Goal: Information Seeking & Learning: Learn about a topic

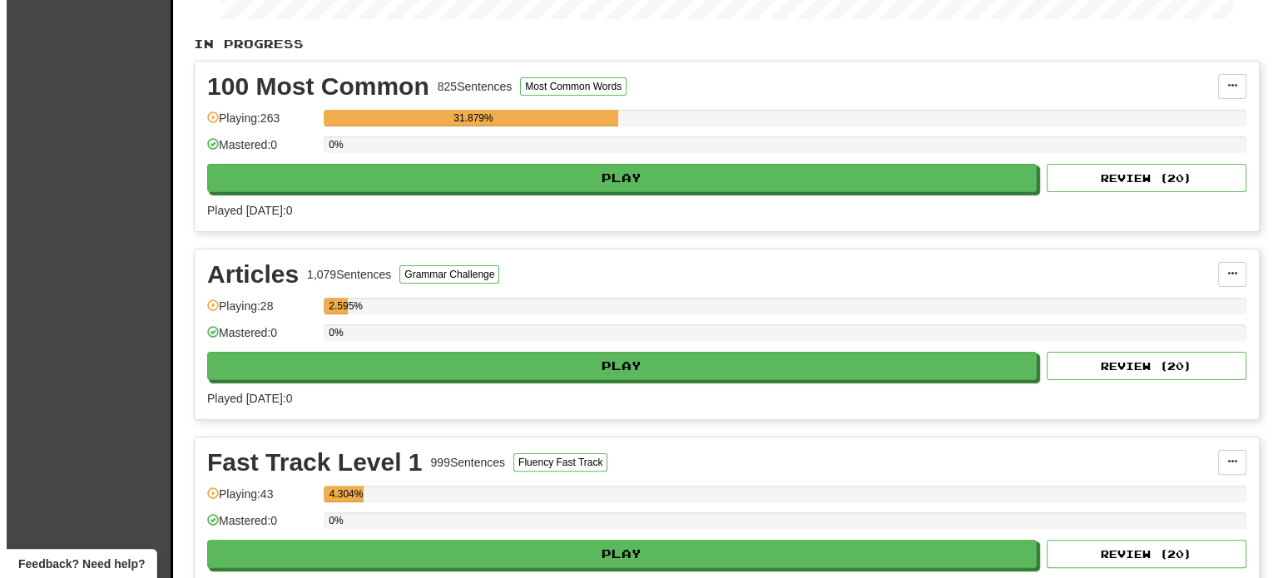
scroll to position [333, 0]
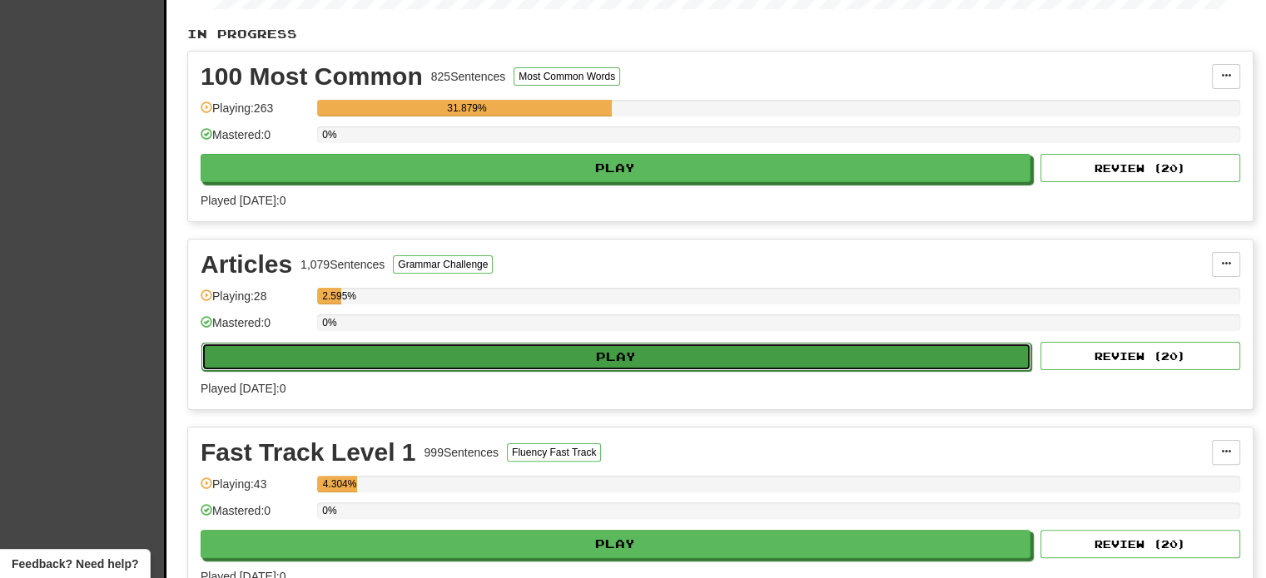
click at [541, 350] on button "Play" at bounding box center [616, 357] width 830 height 28
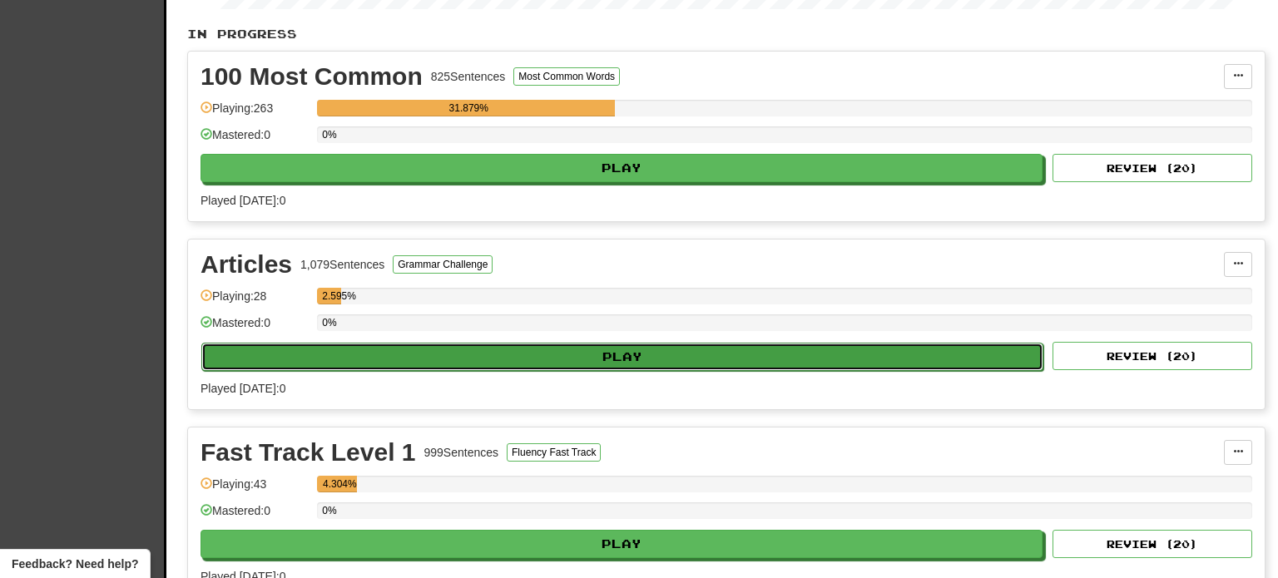
select select "**"
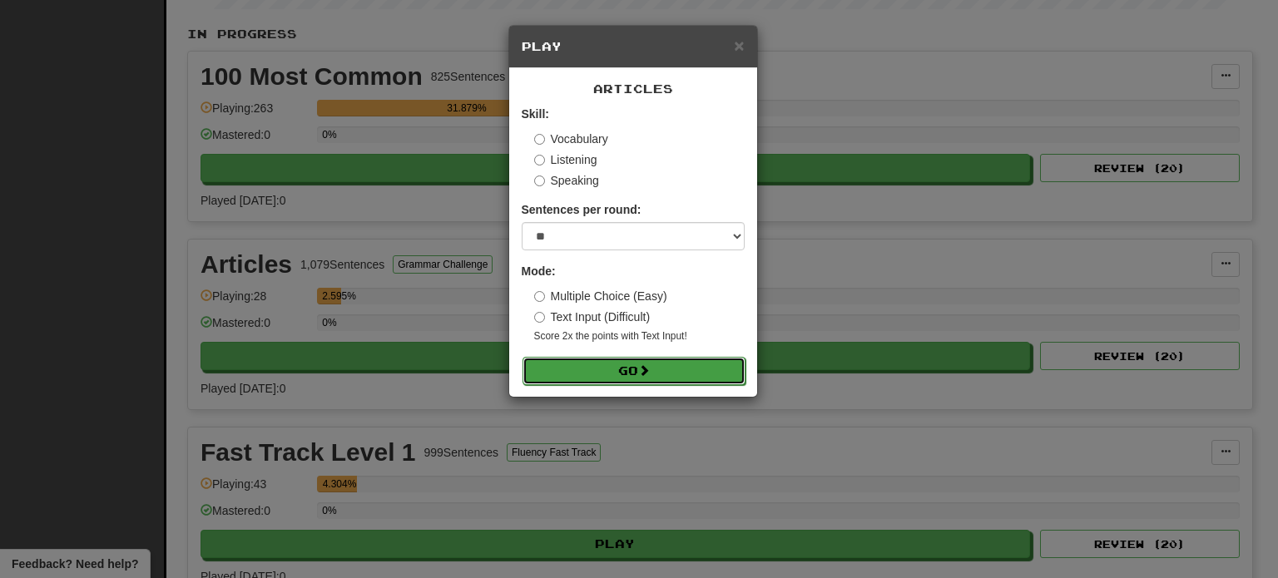
click at [699, 372] on button "Go" at bounding box center [634, 371] width 223 height 28
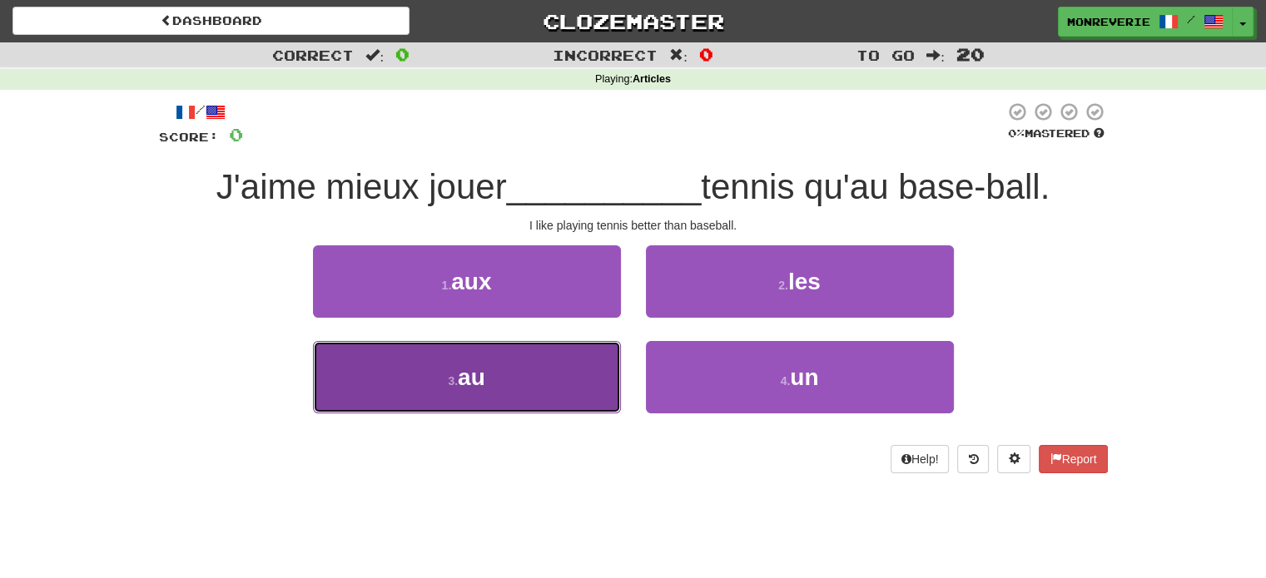
click at [506, 384] on button "3 . au" at bounding box center [467, 377] width 308 height 72
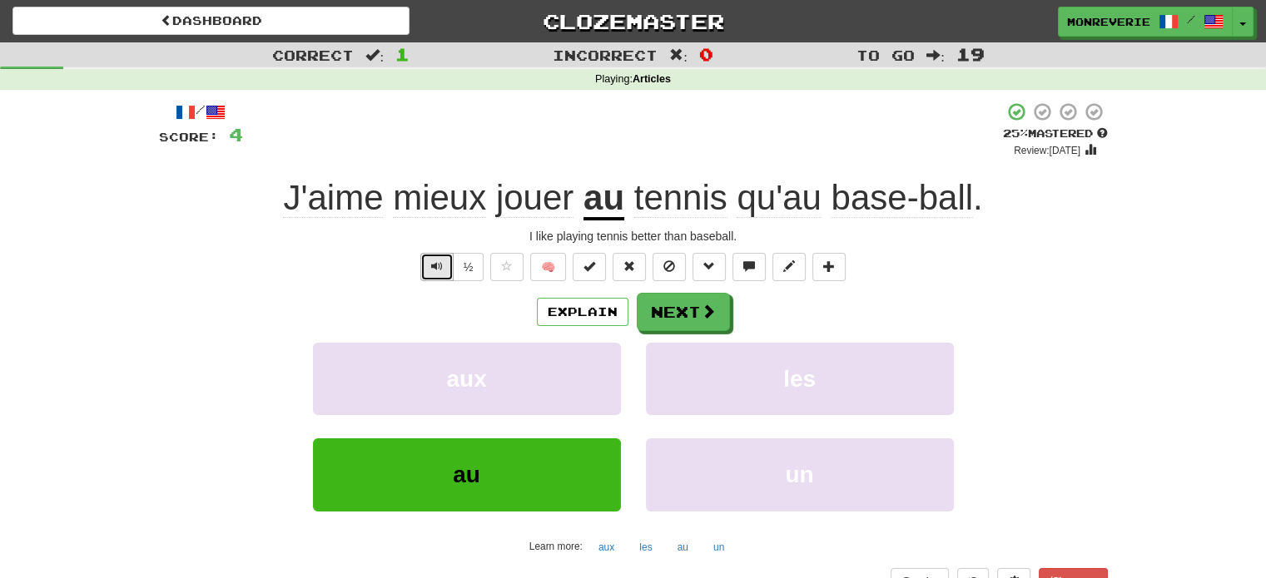
click at [428, 265] on button "Text-to-speech controls" at bounding box center [436, 267] width 33 height 28
click at [559, 315] on button "Explain" at bounding box center [583, 312] width 92 height 28
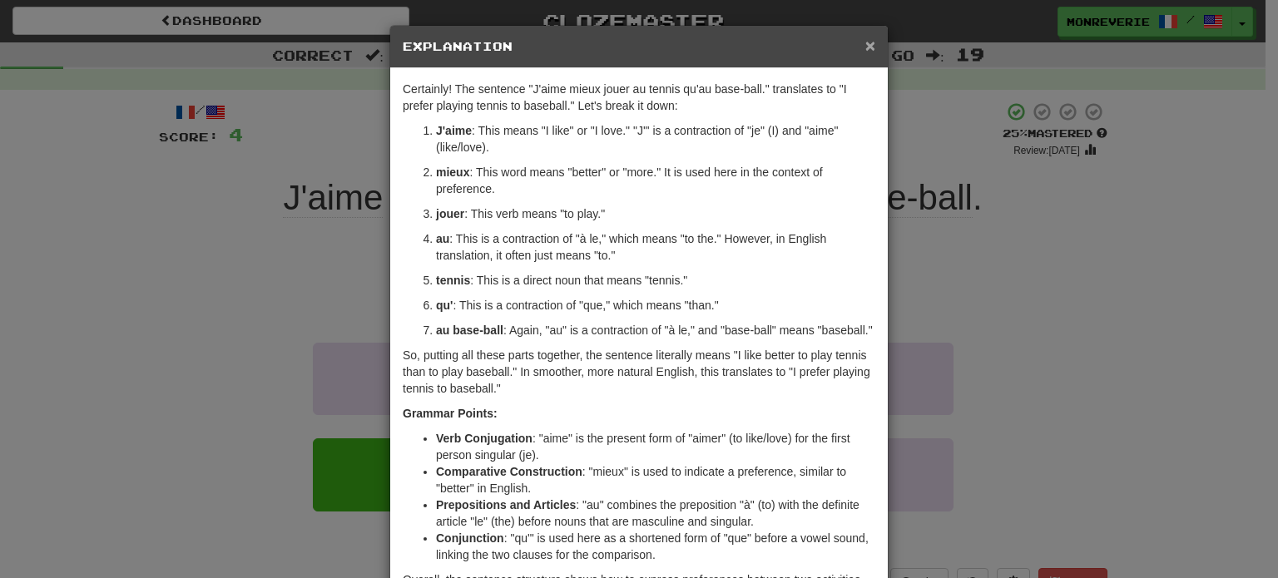
click at [869, 50] on div "× Explanation" at bounding box center [639, 47] width 498 height 42
click at [865, 42] on span "×" at bounding box center [870, 45] width 10 height 19
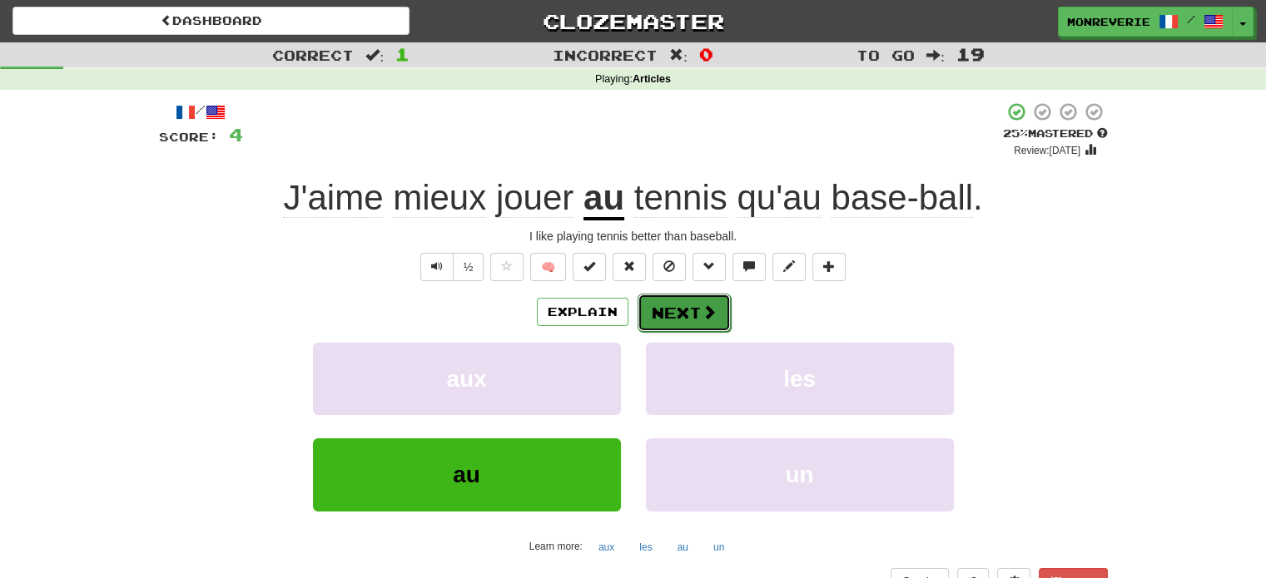
click at [699, 302] on button "Next" at bounding box center [683, 313] width 93 height 38
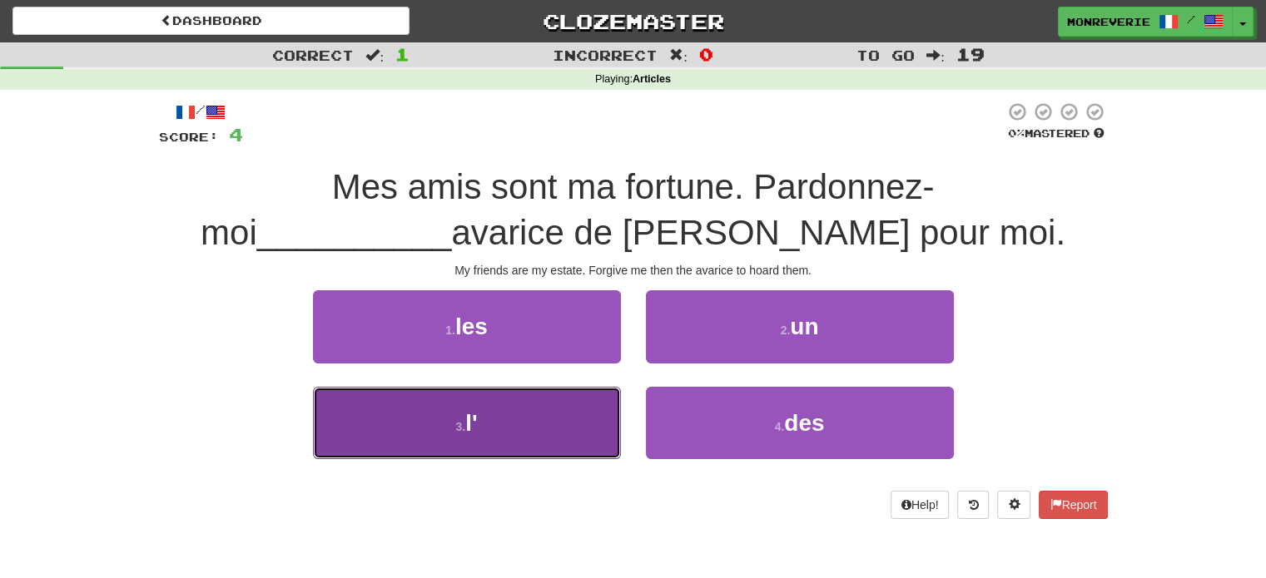
click at [519, 437] on button "3 . l'" at bounding box center [467, 423] width 308 height 72
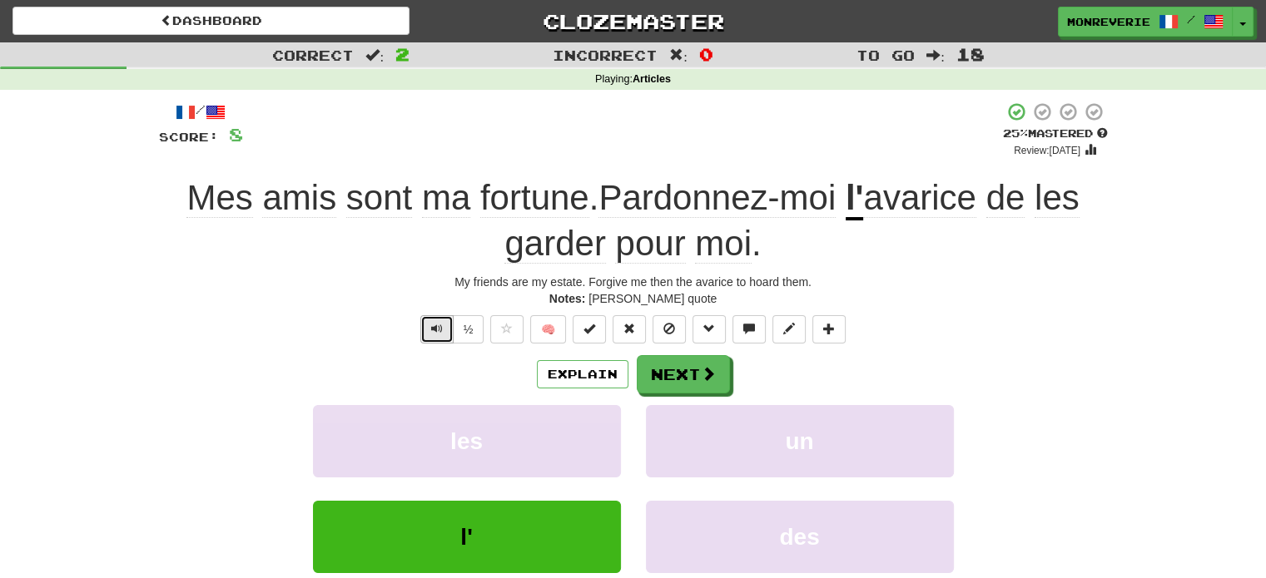
click at [432, 329] on span "Text-to-speech controls" at bounding box center [437, 329] width 12 height 12
click at [689, 374] on button "Next" at bounding box center [683, 375] width 93 height 38
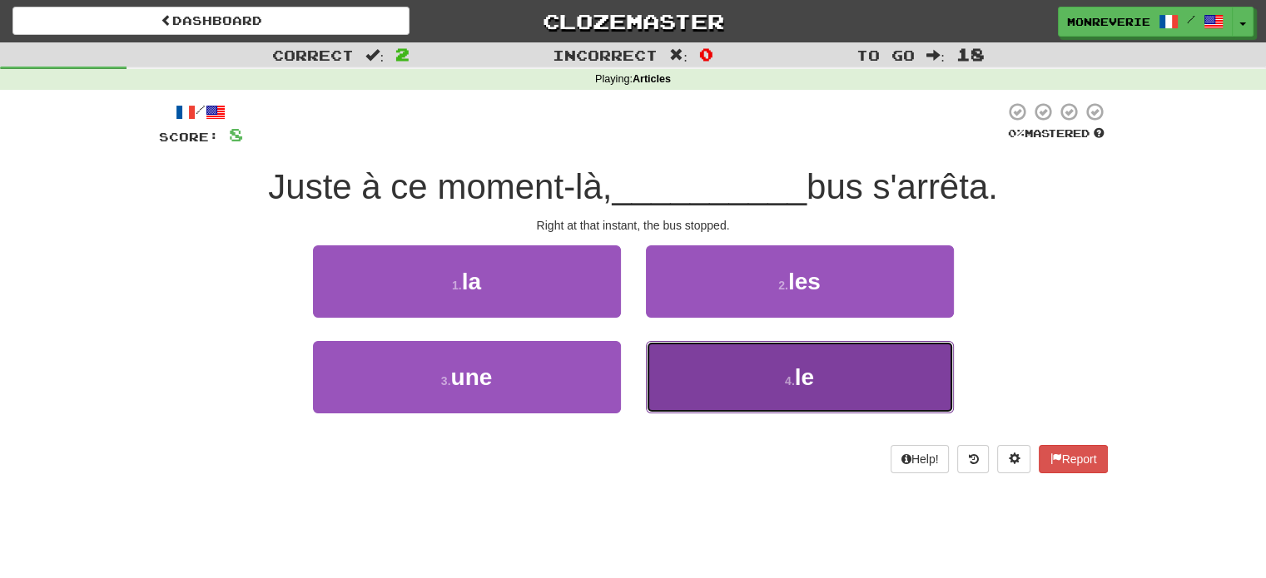
click at [716, 379] on button "4 . le" at bounding box center [800, 377] width 308 height 72
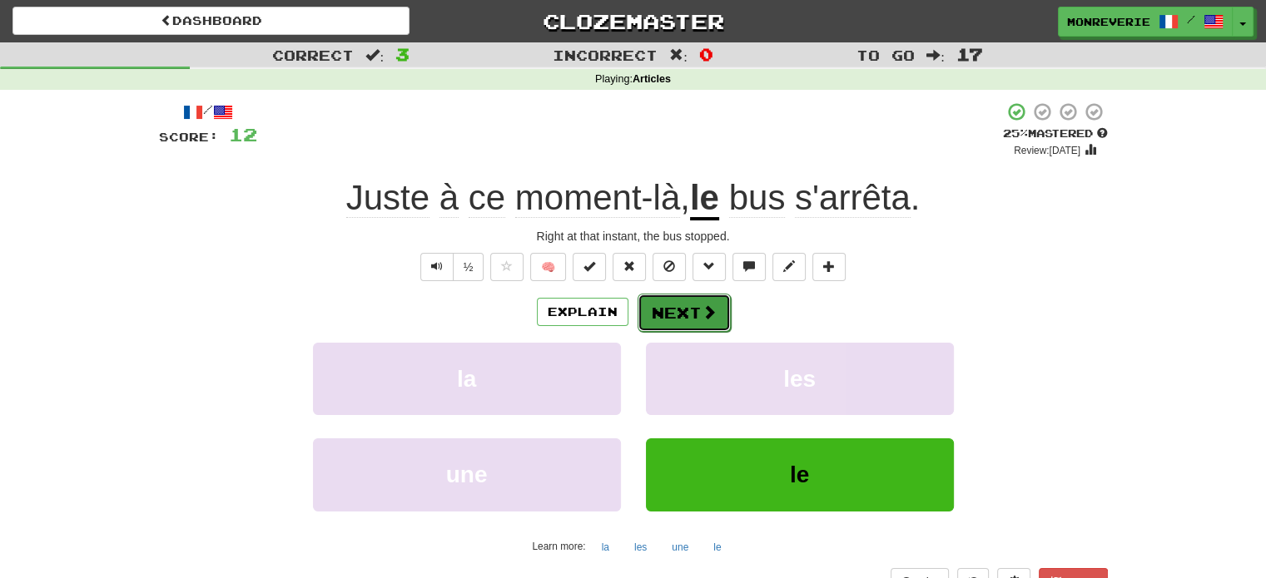
click at [696, 322] on button "Next" at bounding box center [683, 313] width 93 height 38
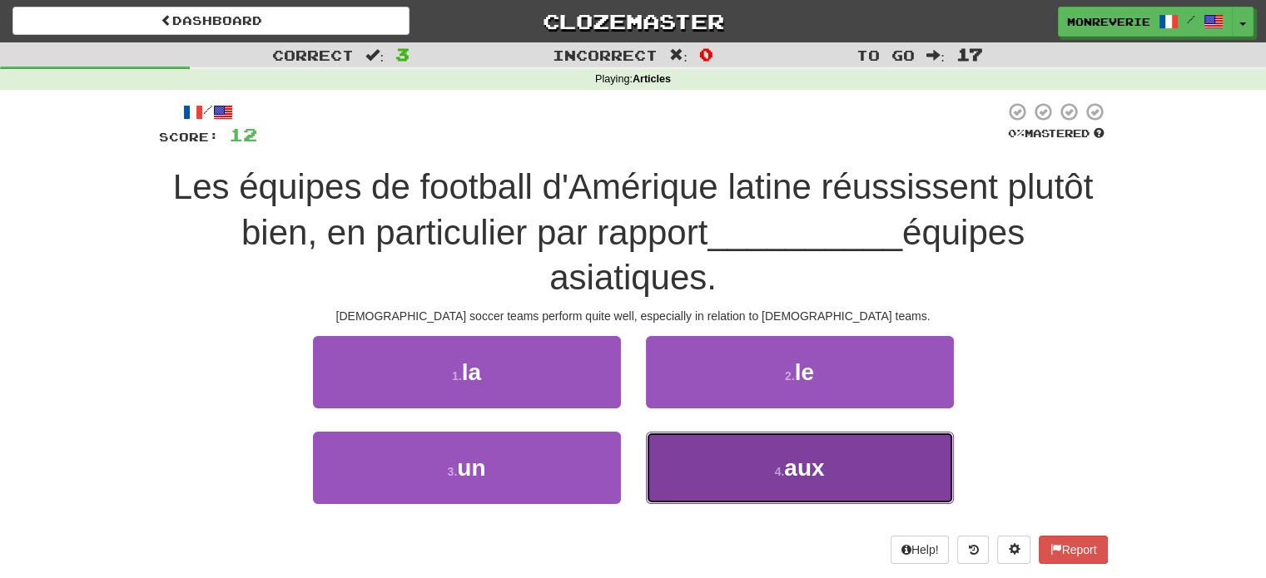
click at [823, 463] on span "aux" at bounding box center [804, 468] width 40 height 26
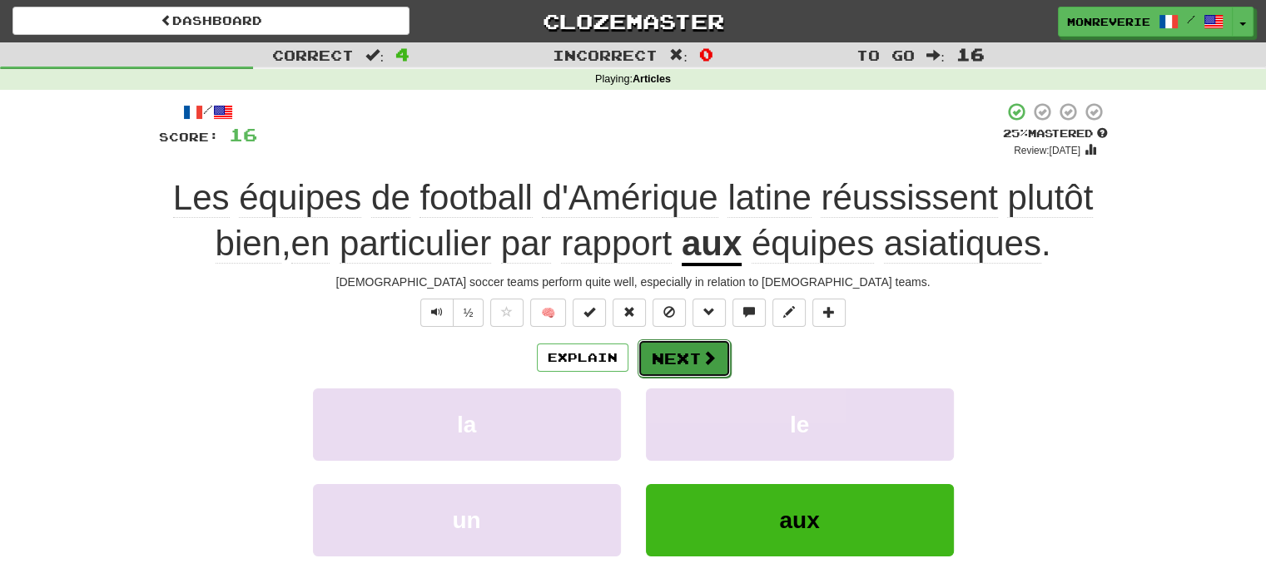
click at [680, 361] on button "Next" at bounding box center [683, 358] width 93 height 38
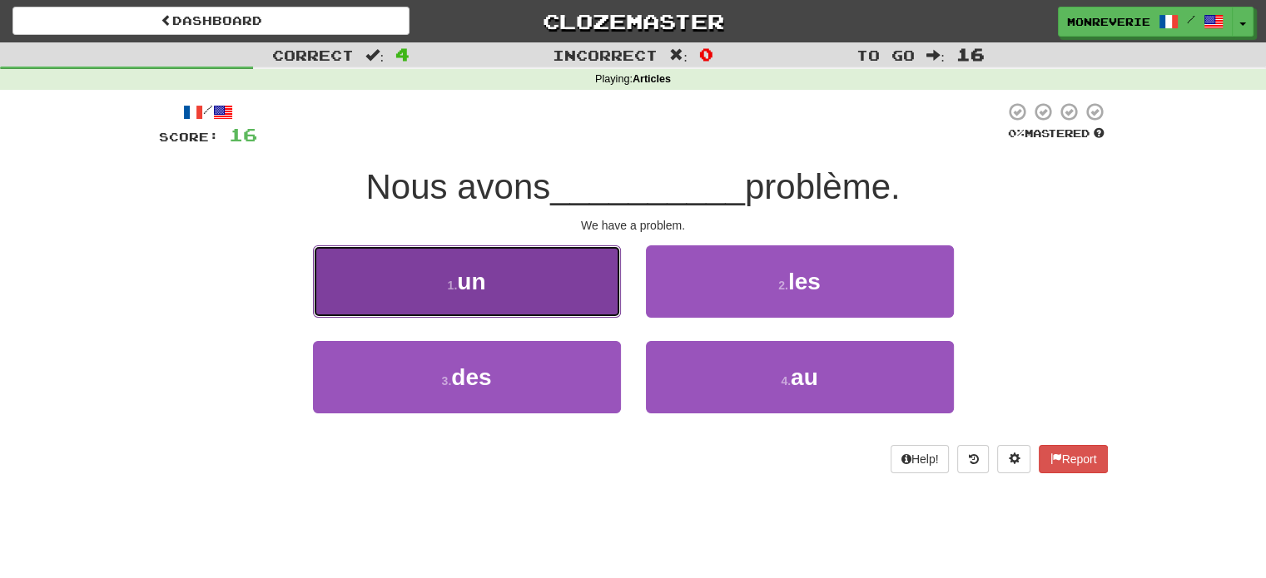
click at [552, 312] on button "1 . un" at bounding box center [467, 281] width 308 height 72
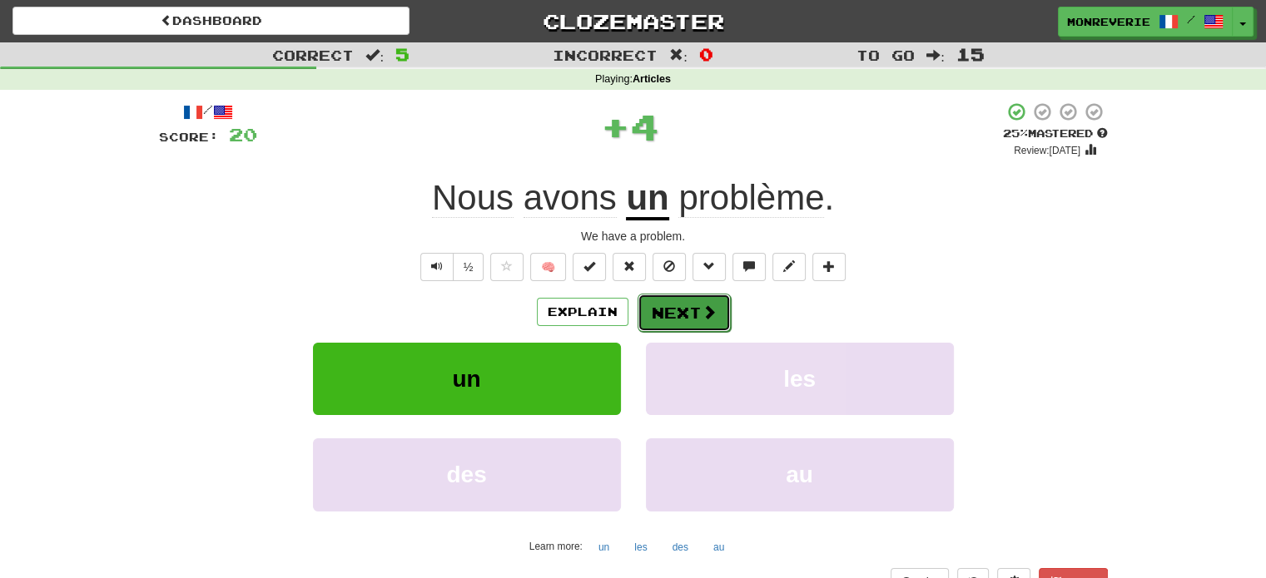
click at [694, 312] on button "Next" at bounding box center [683, 313] width 93 height 38
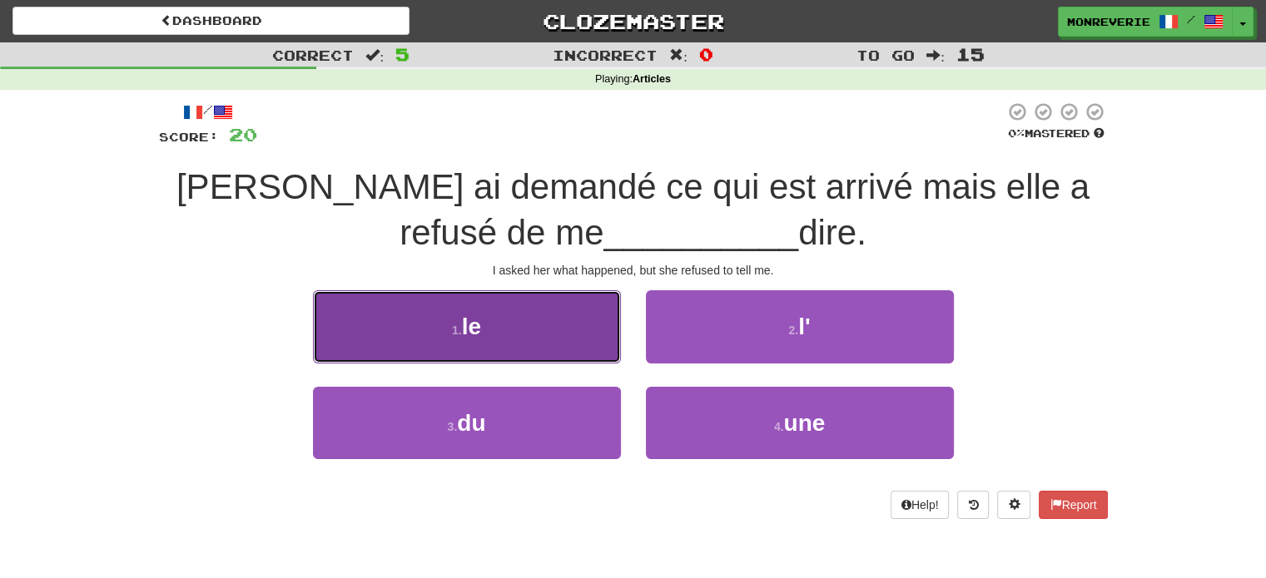
click at [562, 349] on button "1 . le" at bounding box center [467, 326] width 308 height 72
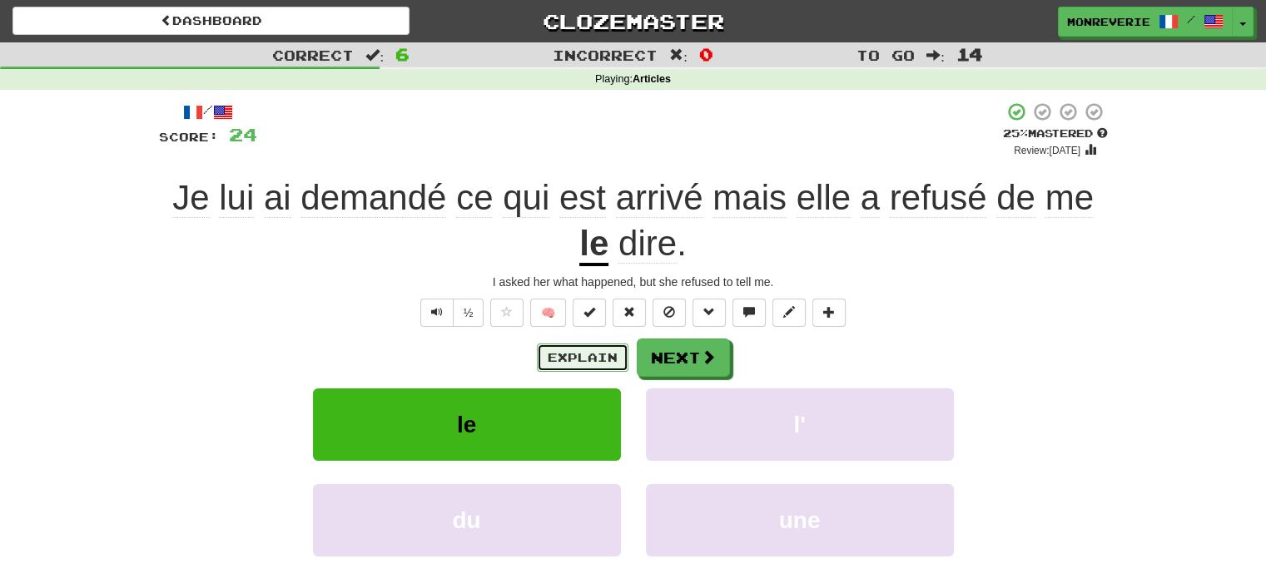
click at [570, 357] on button "Explain" at bounding box center [583, 358] width 92 height 28
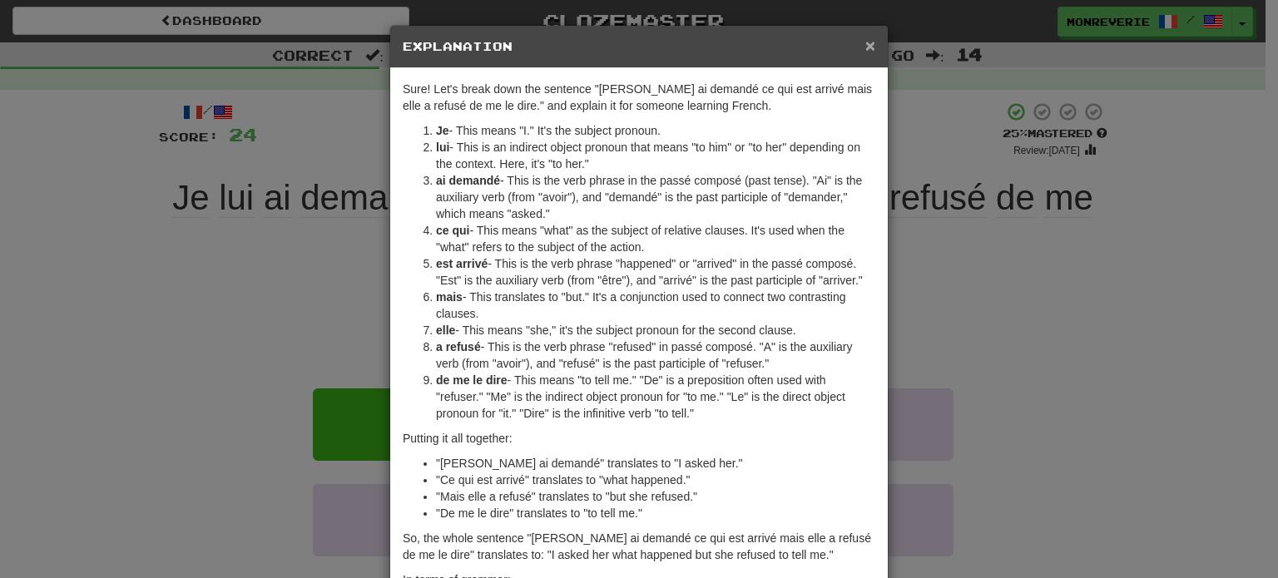
click at [865, 47] on span "×" at bounding box center [870, 45] width 10 height 19
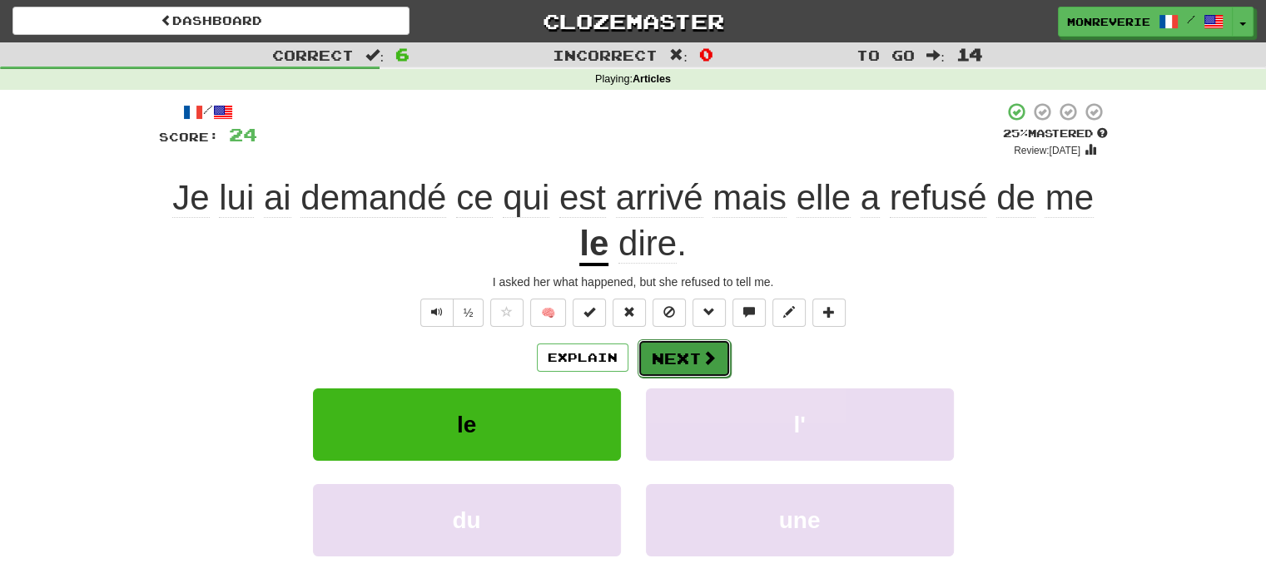
click at [711, 364] on span at bounding box center [708, 357] width 15 height 15
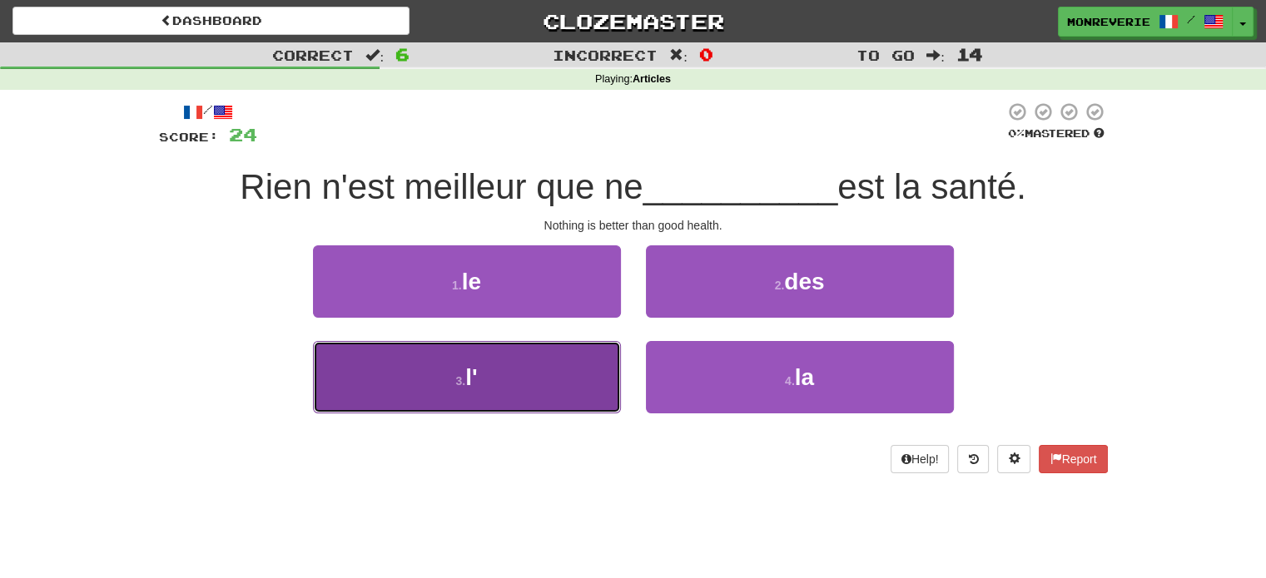
click at [472, 413] on button "3 . l'" at bounding box center [467, 377] width 308 height 72
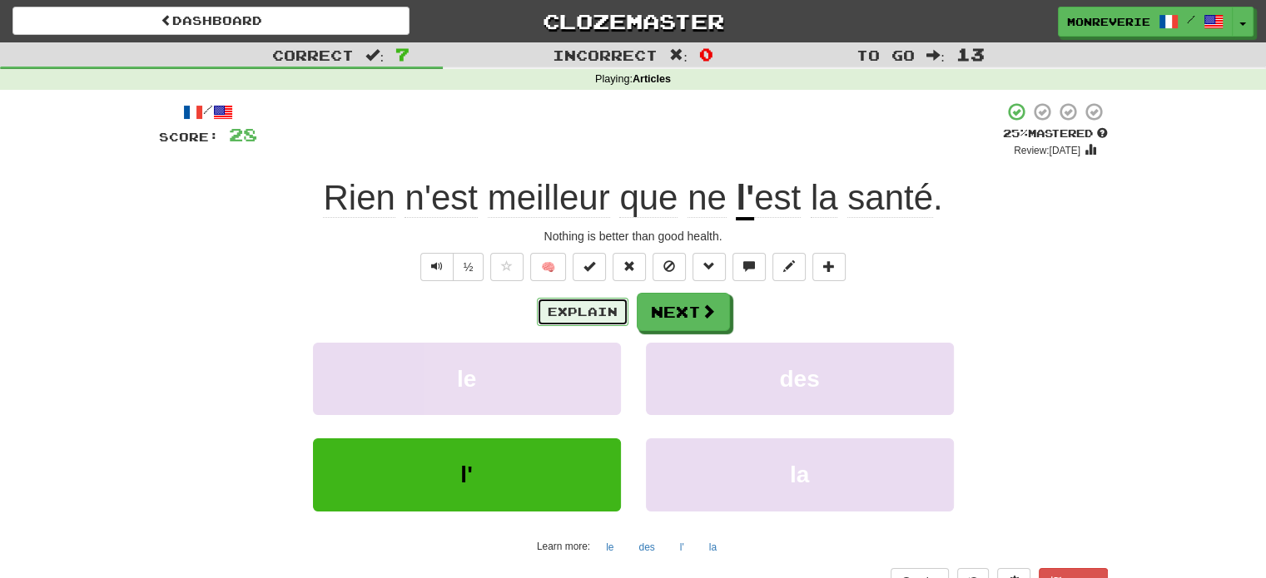
click at [566, 308] on button "Explain" at bounding box center [583, 312] width 92 height 28
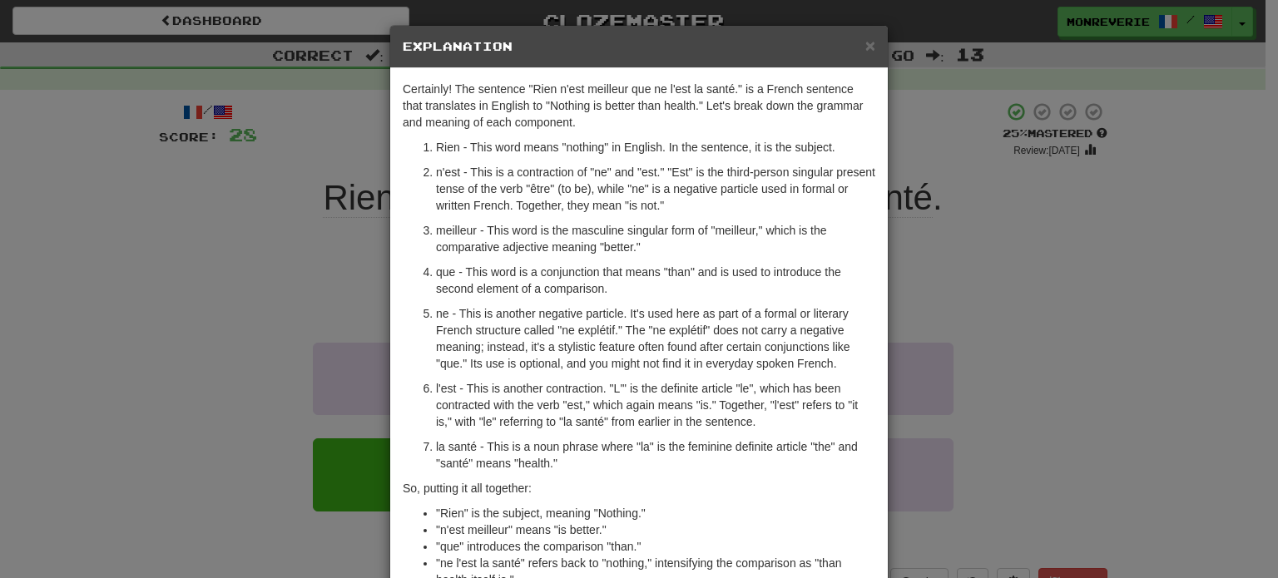
click at [858, 47] on h5 "Explanation" at bounding box center [639, 46] width 473 height 17
click at [865, 45] on span "×" at bounding box center [870, 45] width 10 height 19
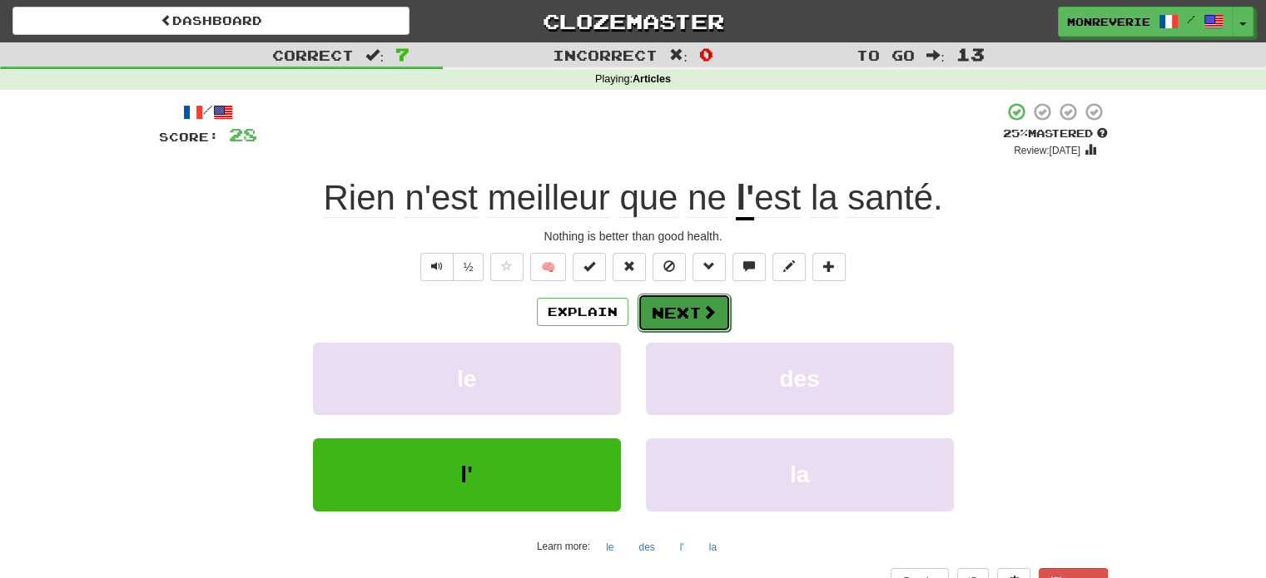
click at [687, 319] on button "Next" at bounding box center [683, 313] width 93 height 38
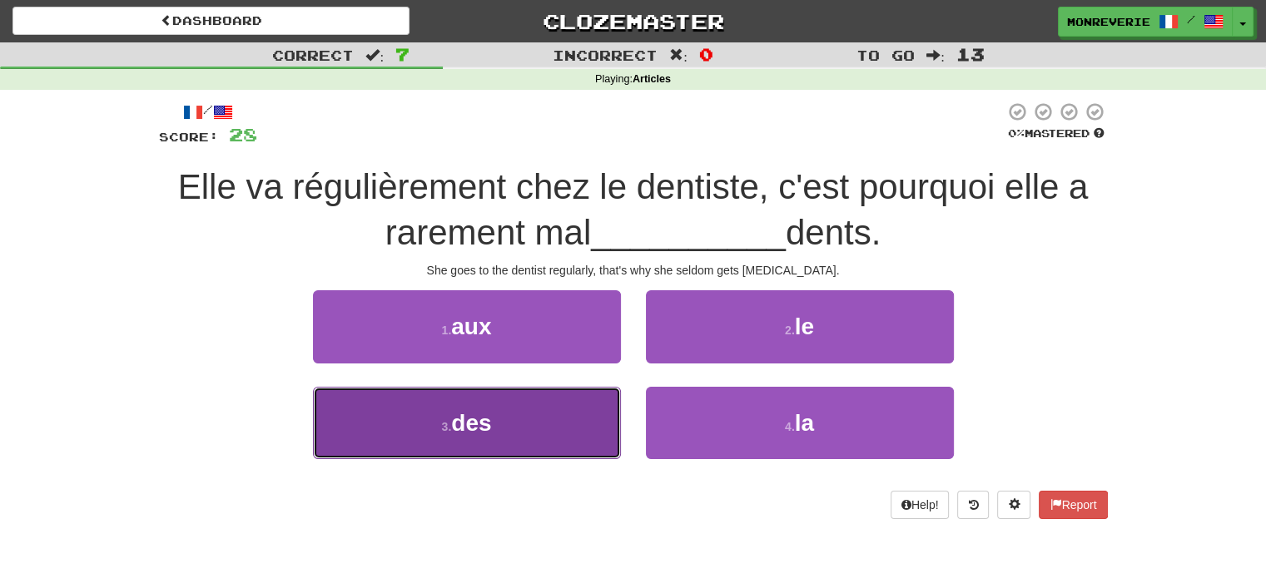
click at [426, 420] on button "3 . des" at bounding box center [467, 423] width 308 height 72
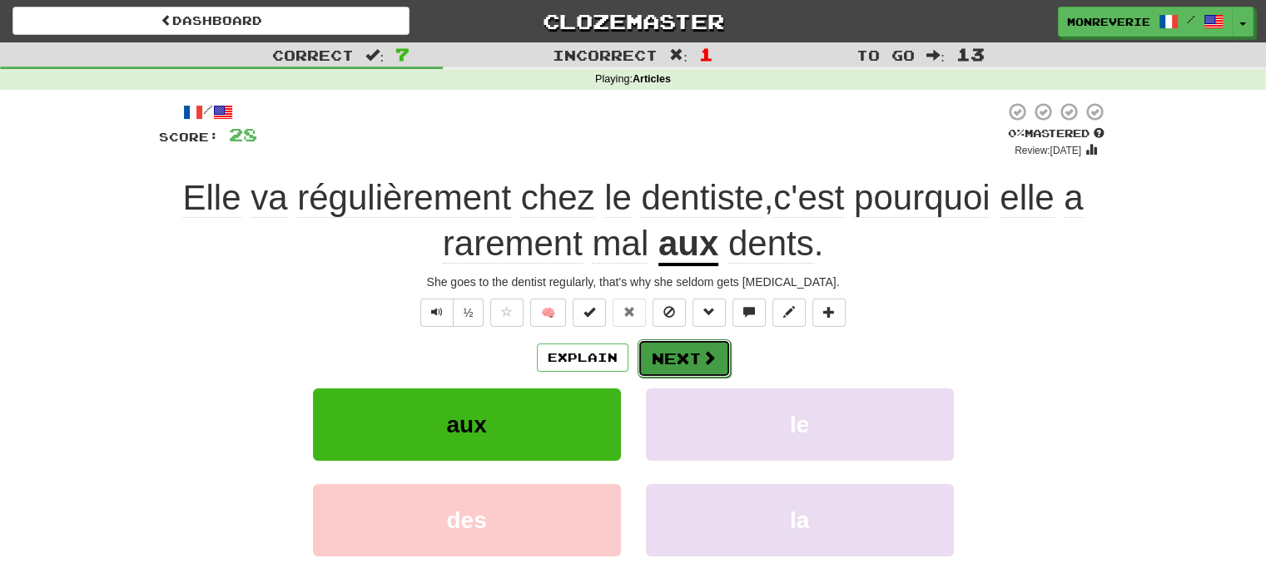
click at [698, 362] on button "Next" at bounding box center [683, 358] width 93 height 38
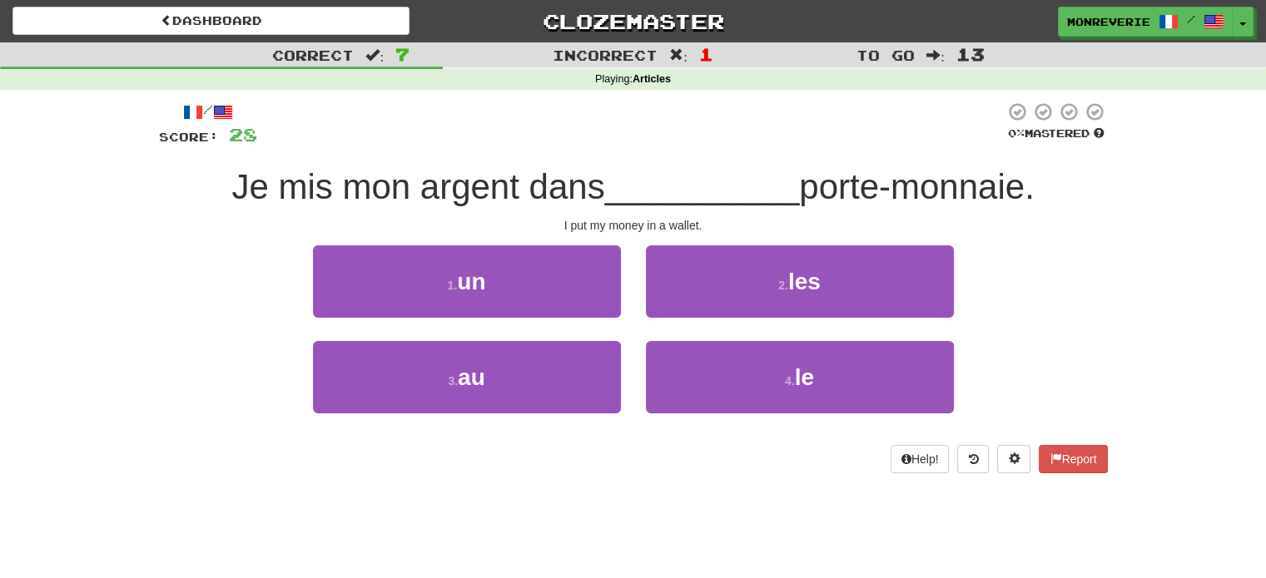
click at [0, 344] on div "Correct : 7 Incorrect : 1 To go : 13 Playing : Articles / Score: 28 0 % Mastere…" at bounding box center [633, 269] width 1266 height 454
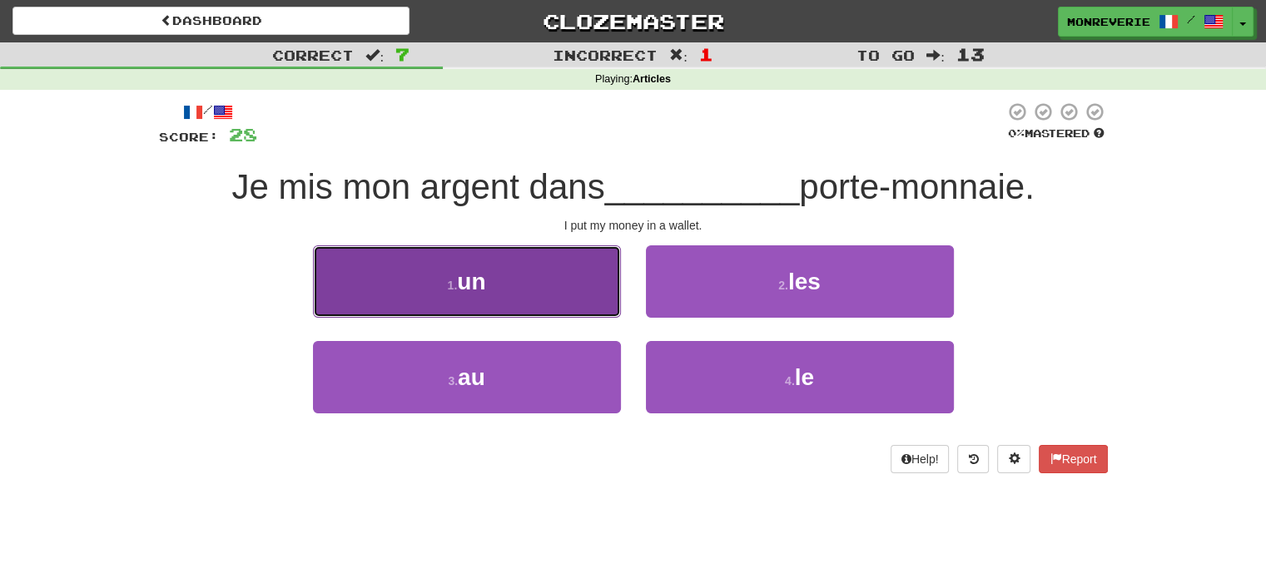
click at [561, 270] on button "1 . un" at bounding box center [467, 281] width 308 height 72
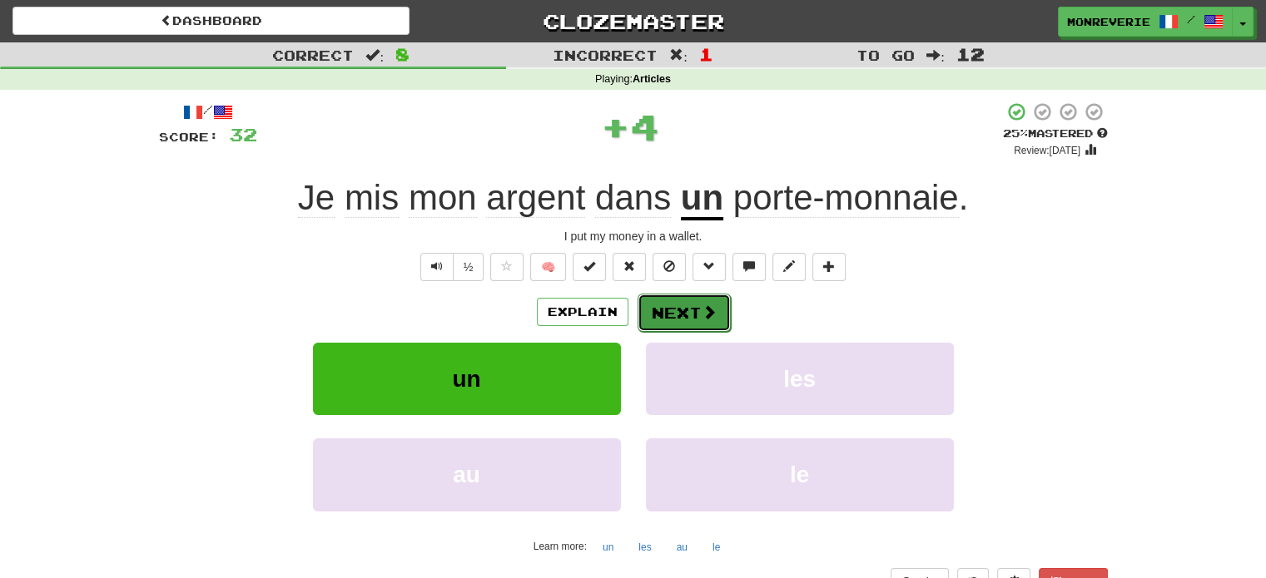
click at [676, 313] on button "Next" at bounding box center [683, 313] width 93 height 38
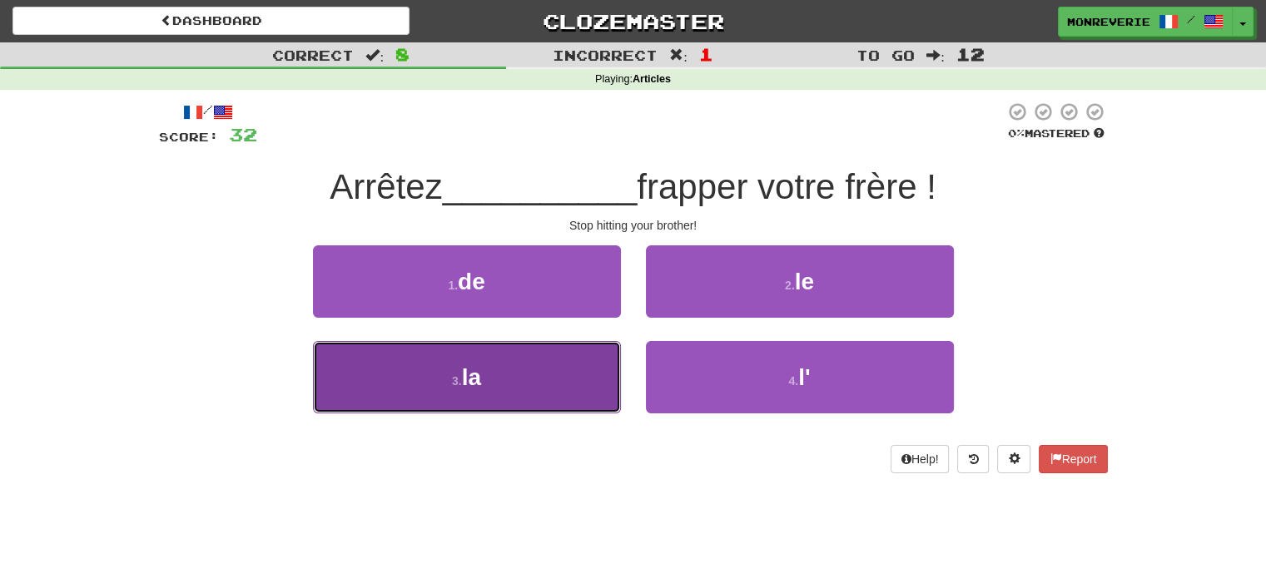
click at [553, 392] on button "3 . la" at bounding box center [467, 377] width 308 height 72
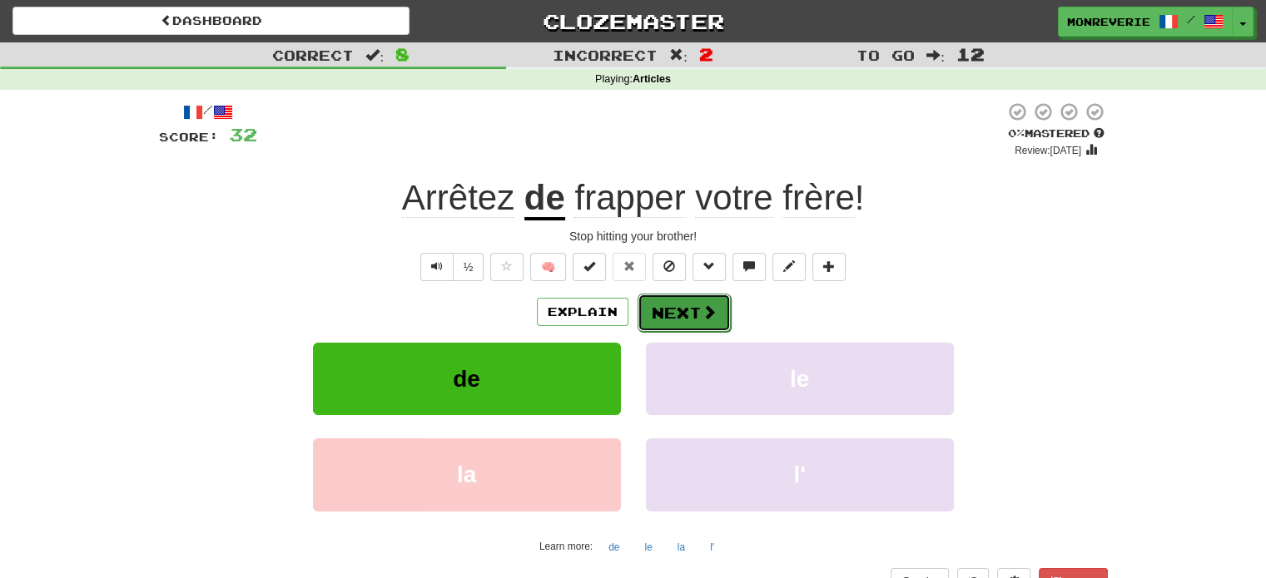
click at [703, 314] on span at bounding box center [708, 312] width 15 height 15
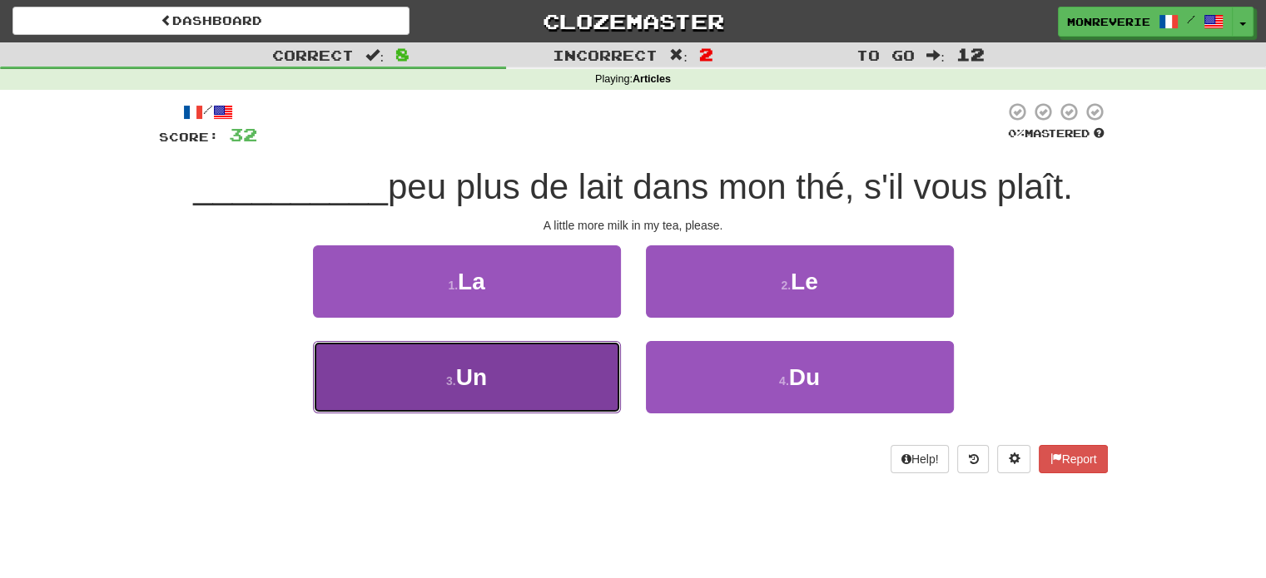
click at [483, 389] on span "Un" at bounding box center [471, 377] width 31 height 26
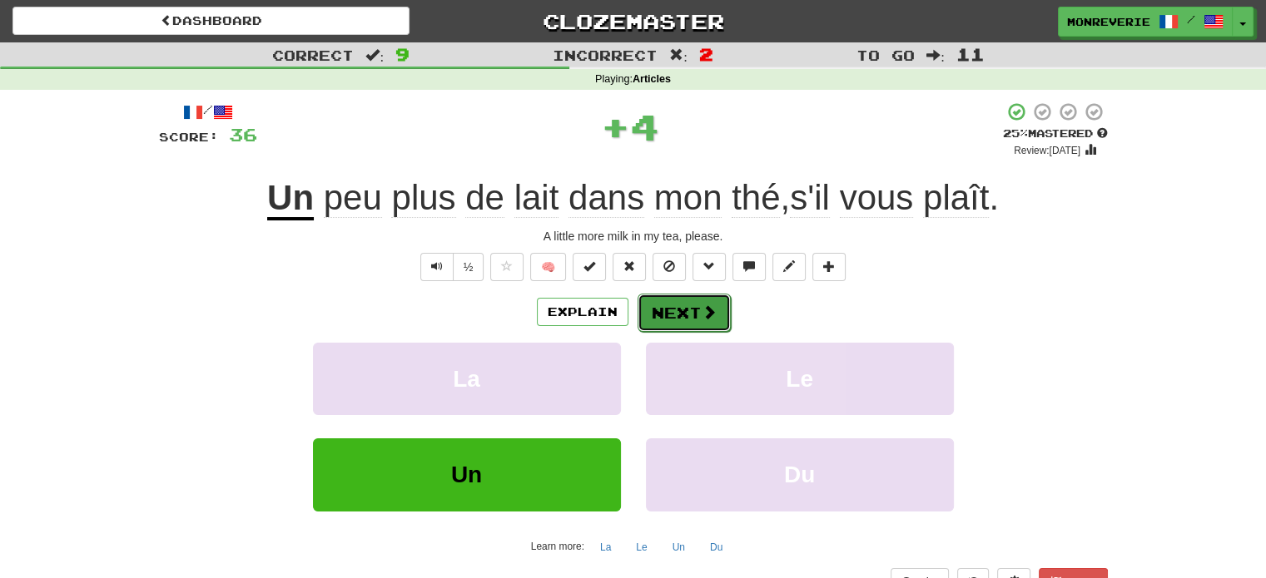
click at [656, 310] on button "Next" at bounding box center [683, 313] width 93 height 38
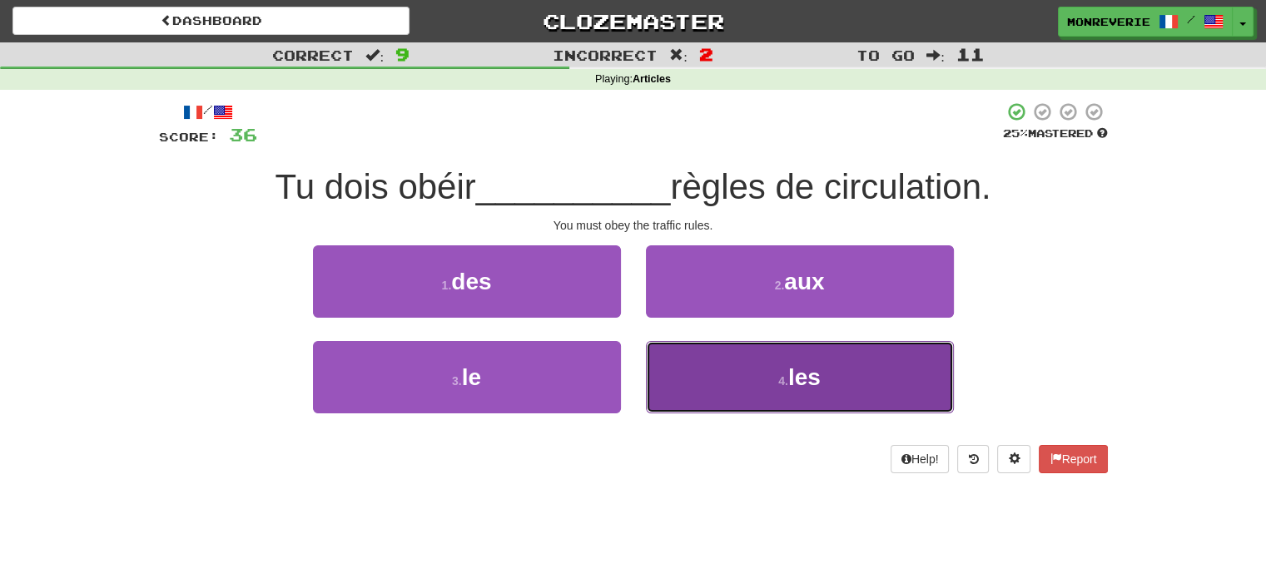
click at [755, 410] on button "4 . les" at bounding box center [800, 377] width 308 height 72
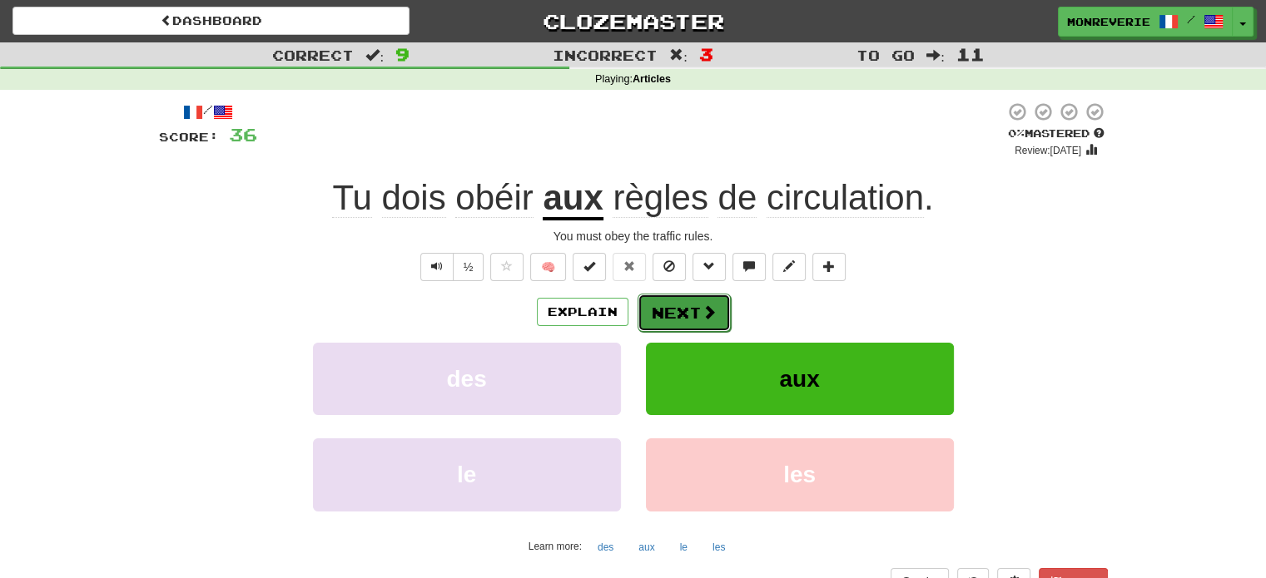
click at [689, 317] on button "Next" at bounding box center [683, 313] width 93 height 38
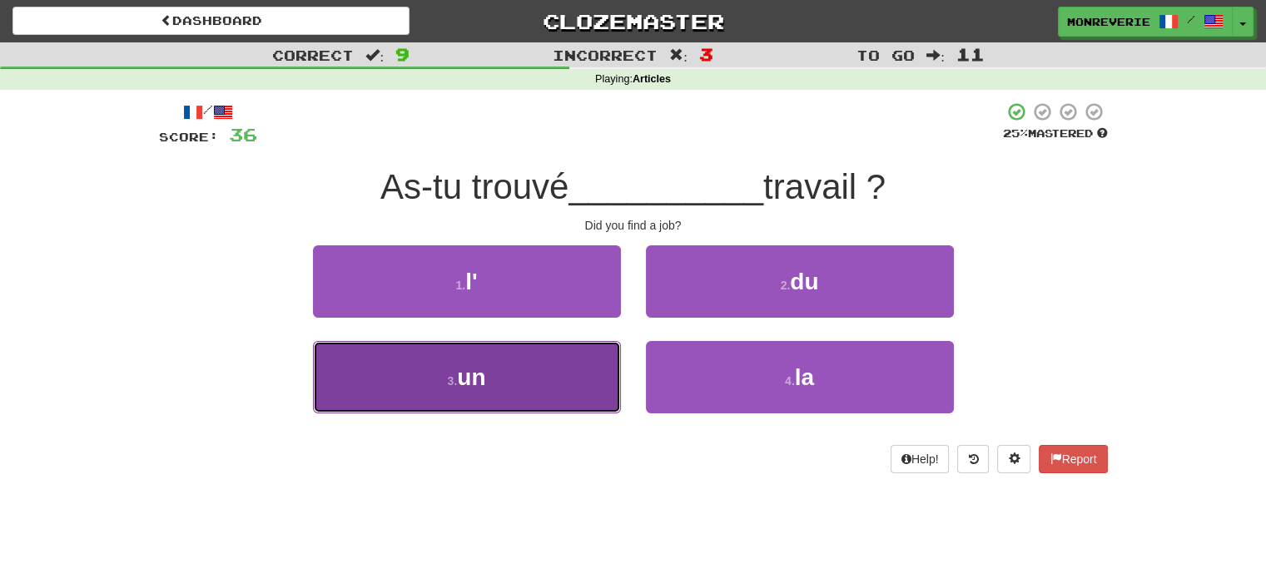
click at [433, 383] on button "3 . un" at bounding box center [467, 377] width 308 height 72
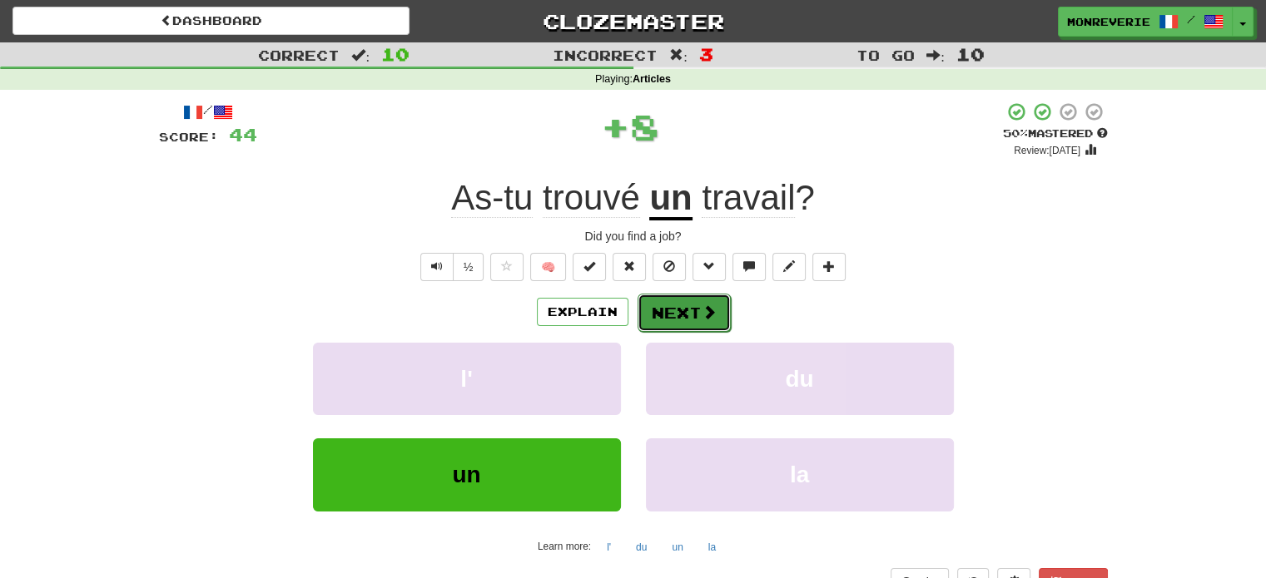
click at [679, 307] on button "Next" at bounding box center [683, 313] width 93 height 38
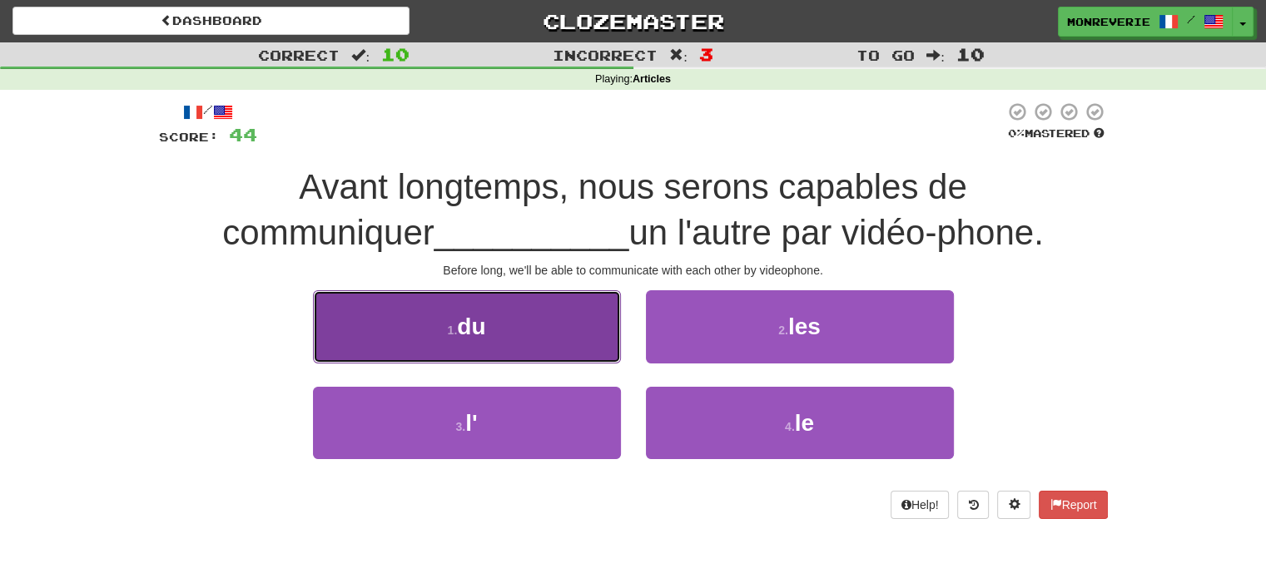
click at [404, 342] on button "1 . du" at bounding box center [467, 326] width 308 height 72
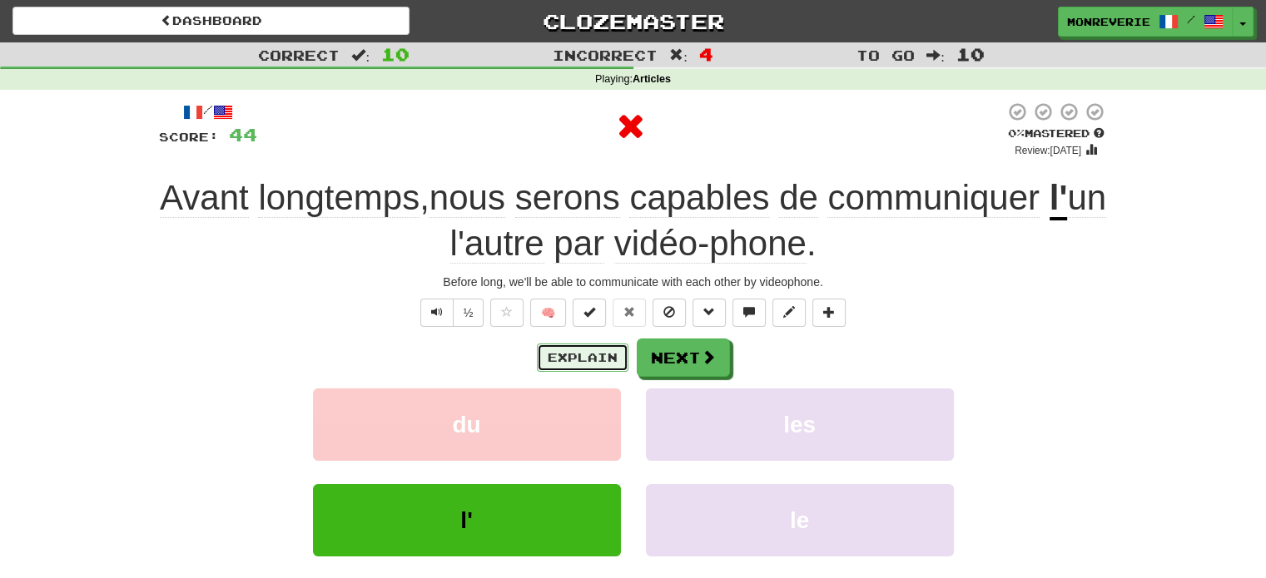
click at [589, 356] on button "Explain" at bounding box center [583, 358] width 92 height 28
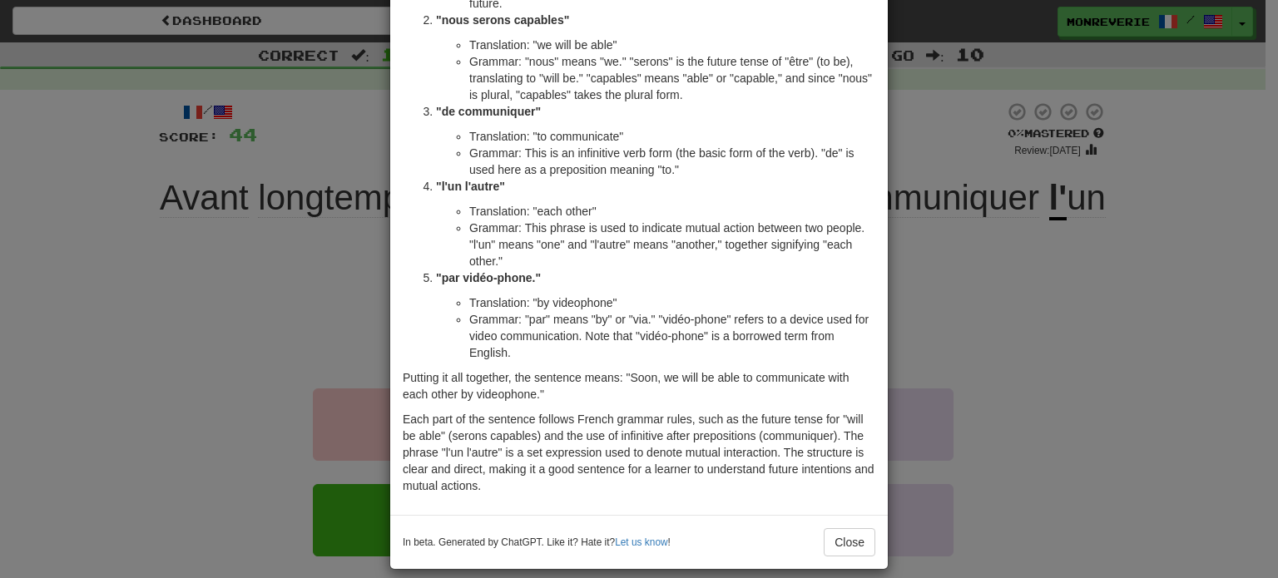
scroll to position [210, 0]
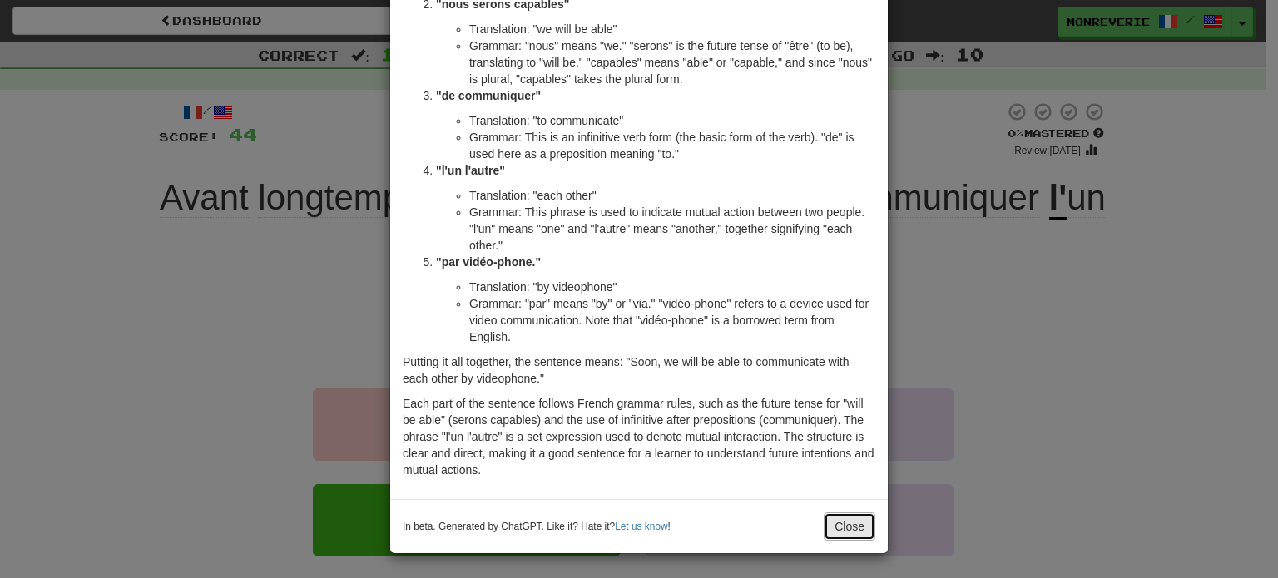
click at [824, 536] on button "Close" at bounding box center [850, 527] width 52 height 28
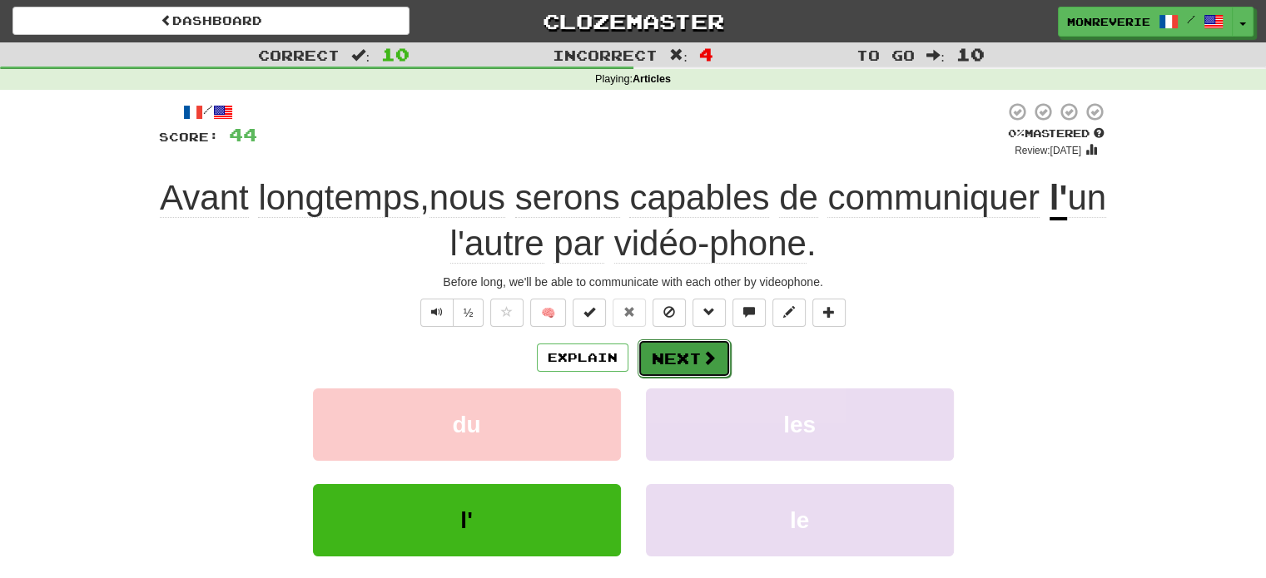
click at [706, 363] on span at bounding box center [708, 357] width 15 height 15
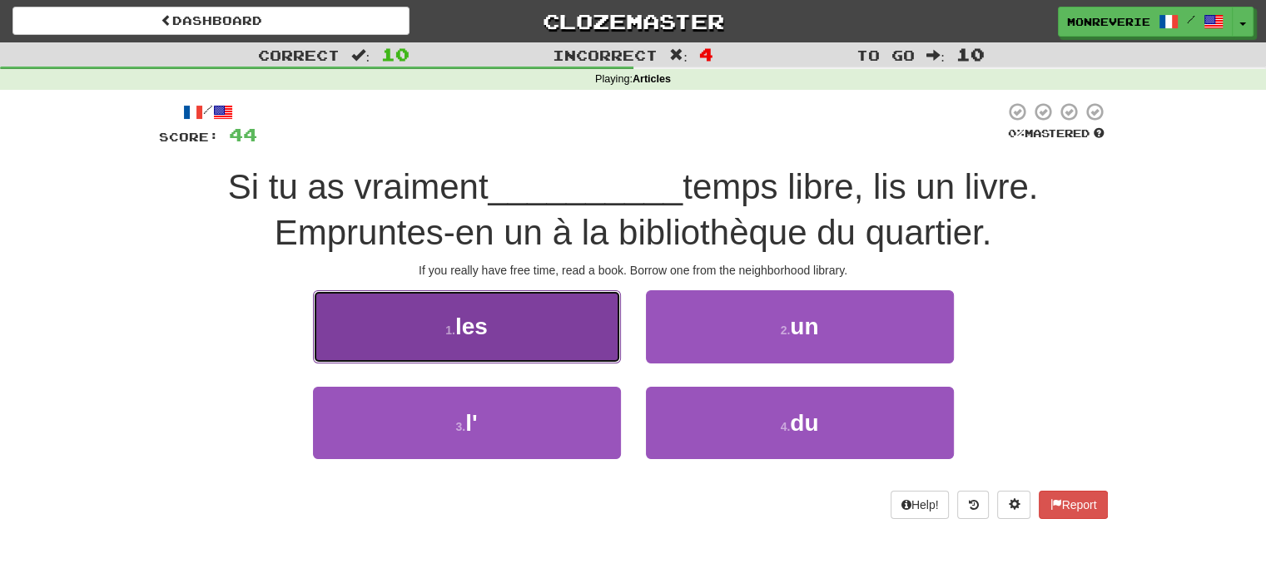
click at [509, 323] on button "1 . les" at bounding box center [467, 326] width 308 height 72
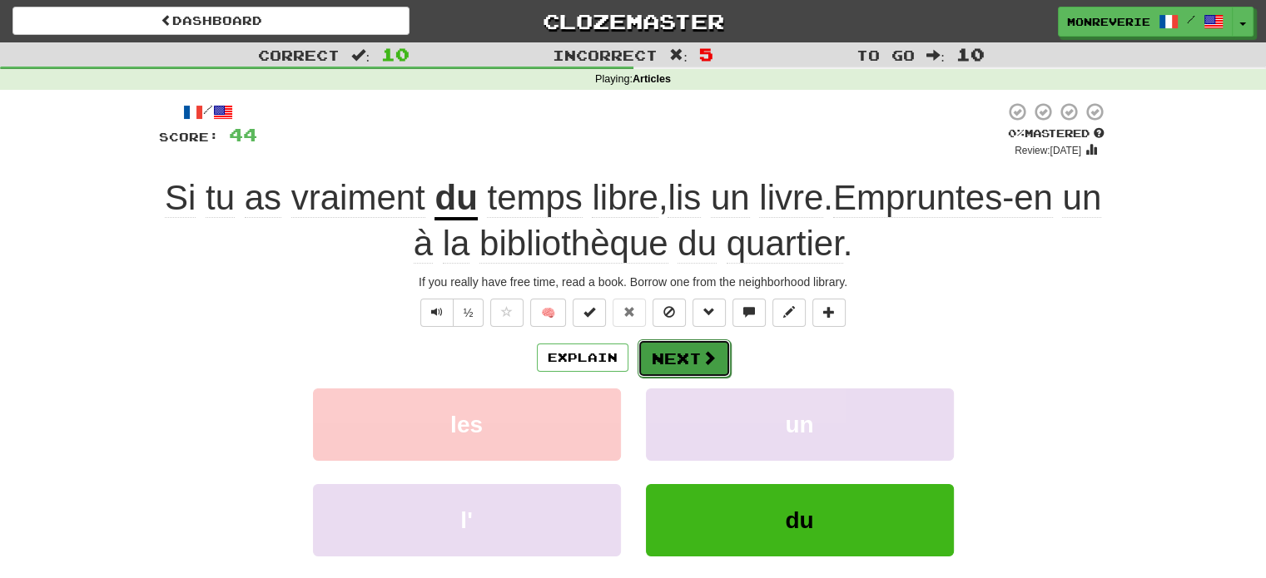
click at [702, 361] on span at bounding box center [708, 357] width 15 height 15
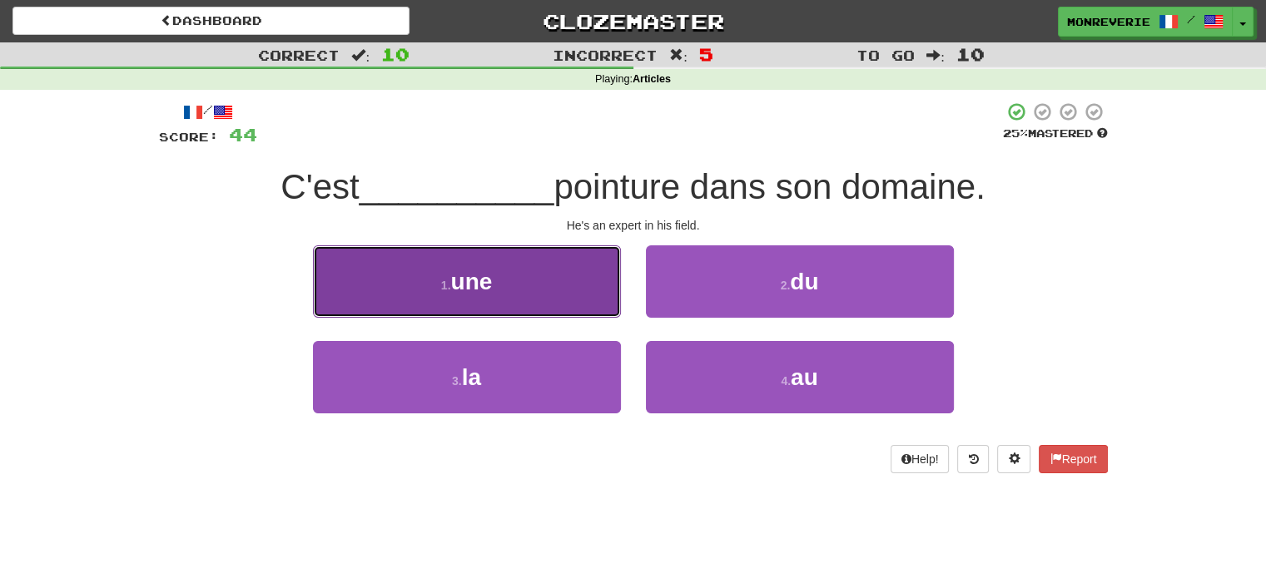
click at [480, 288] on span "une" at bounding box center [471, 282] width 42 height 26
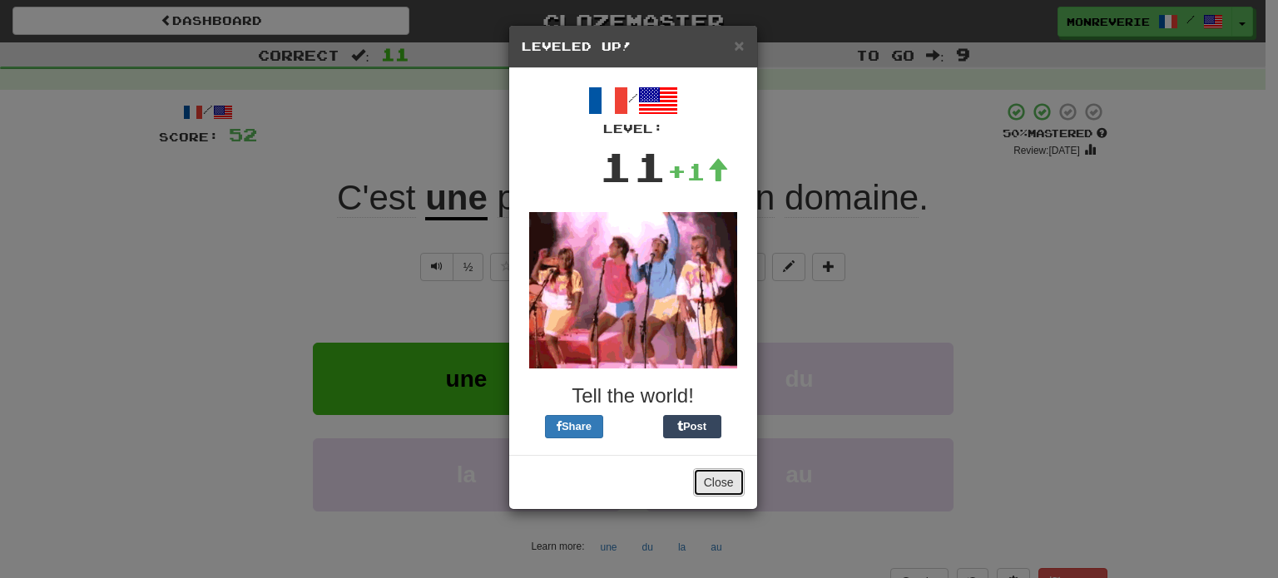
click at [729, 491] on button "Close" at bounding box center [719, 482] width 52 height 28
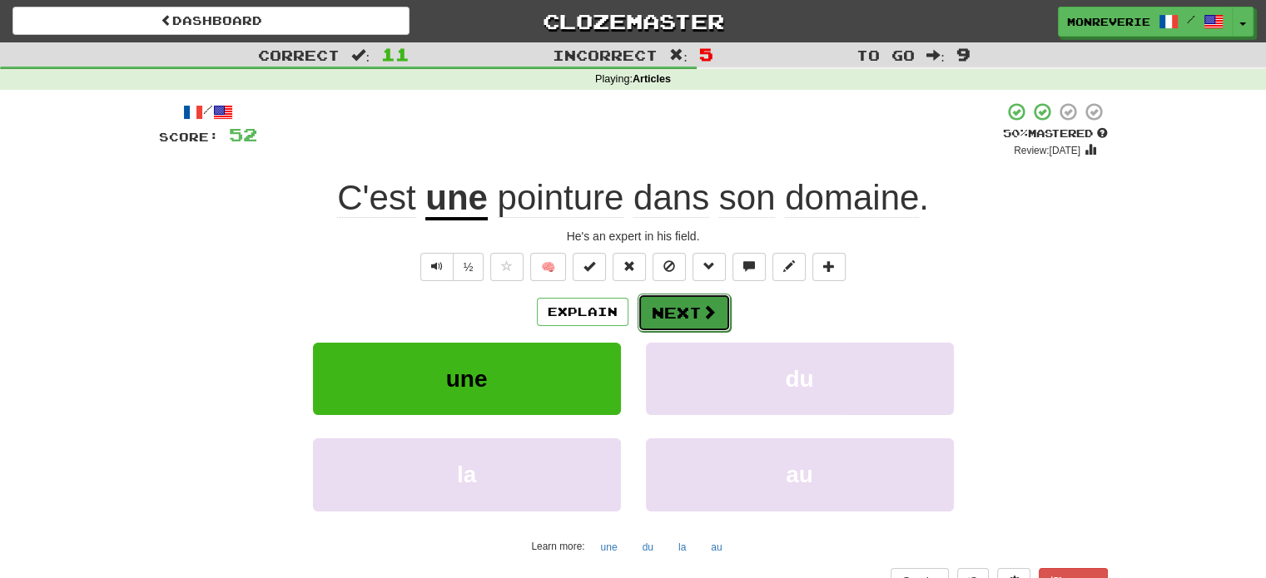
click at [676, 315] on button "Next" at bounding box center [683, 313] width 93 height 38
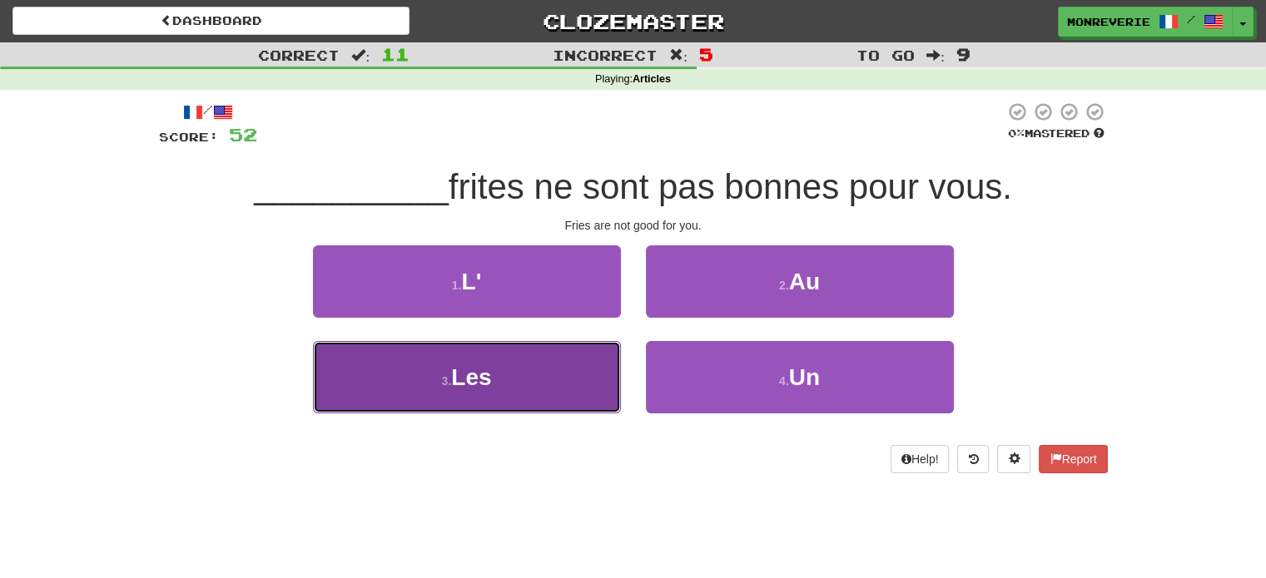
click at [519, 369] on button "3 . Les" at bounding box center [467, 377] width 308 height 72
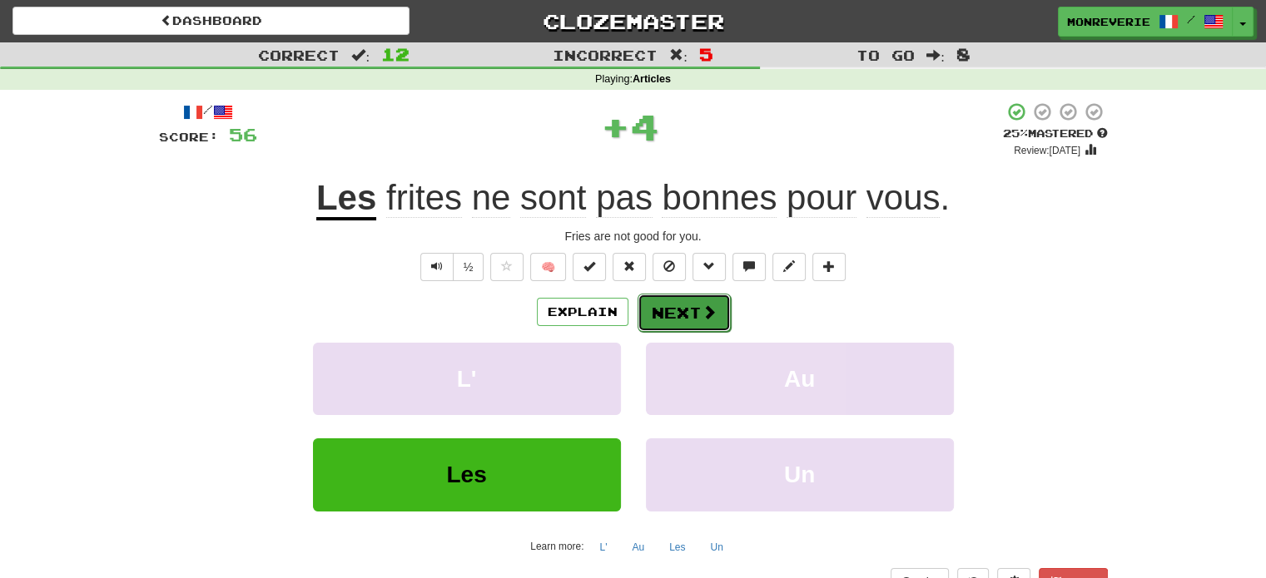
click at [668, 315] on button "Next" at bounding box center [683, 313] width 93 height 38
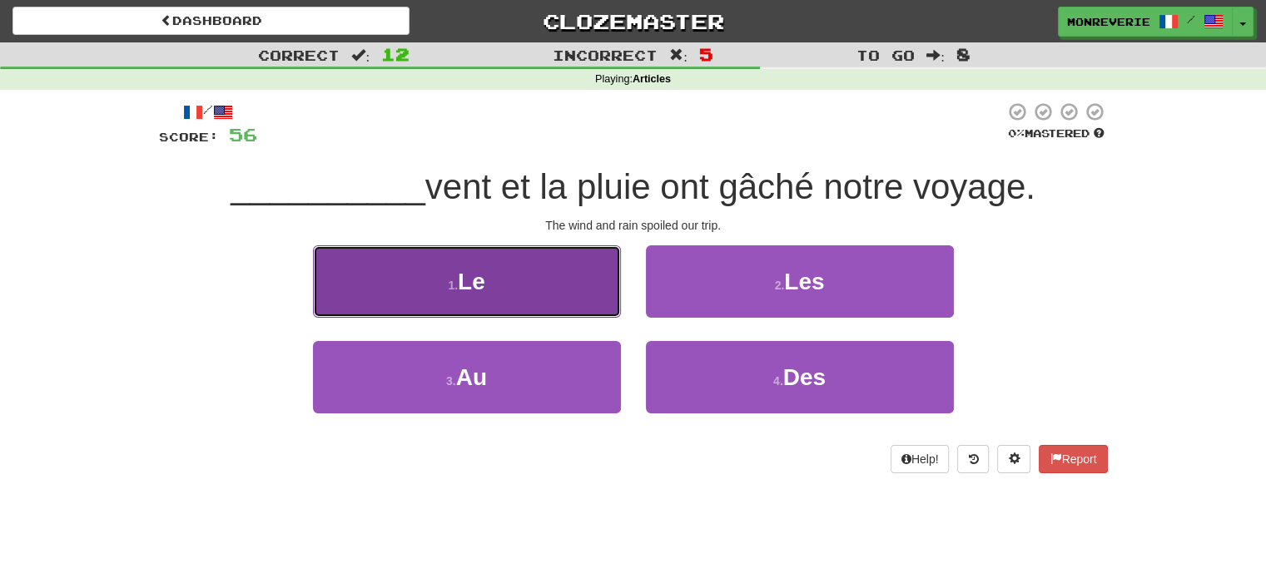
click at [473, 281] on span "Le" at bounding box center [471, 282] width 27 height 26
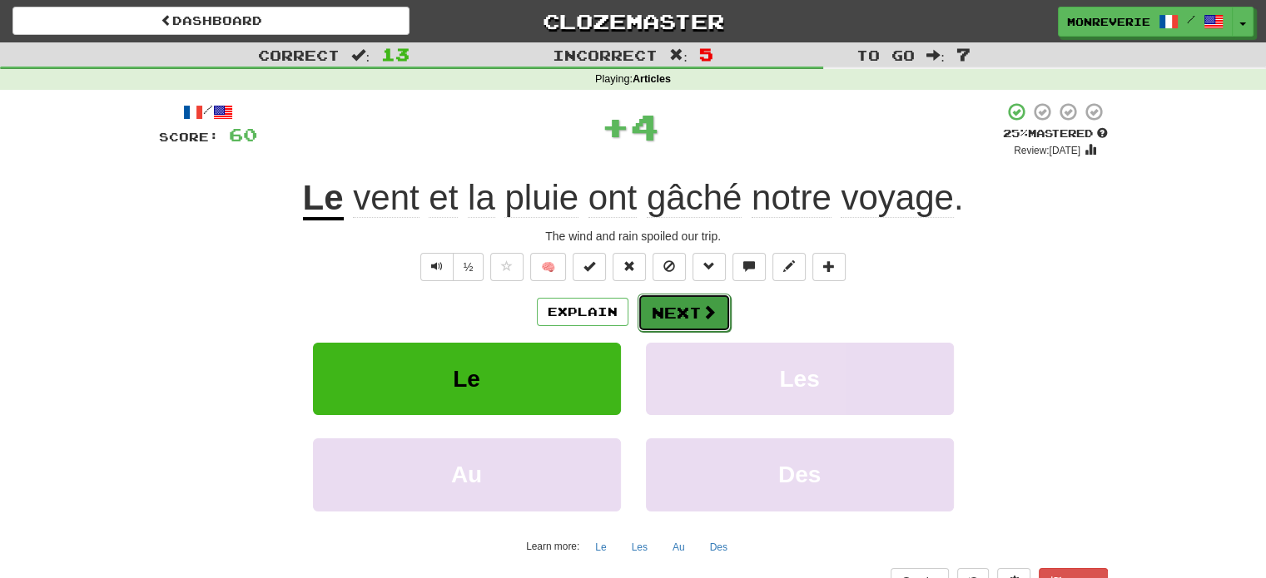
click at [720, 302] on button "Next" at bounding box center [683, 313] width 93 height 38
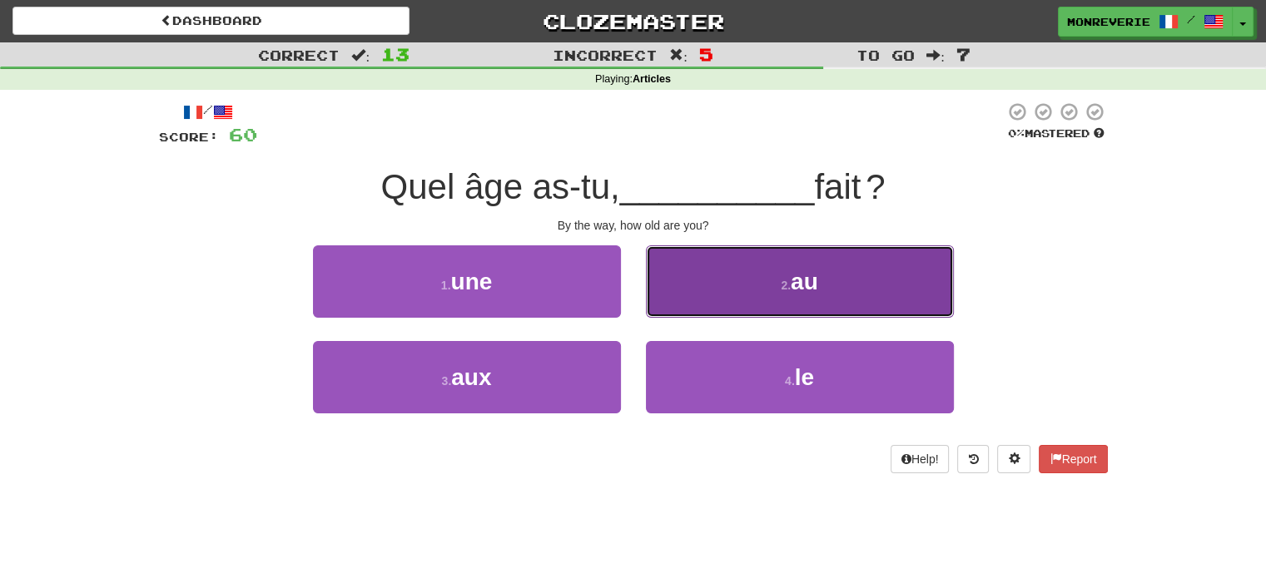
click at [825, 300] on button "2 . au" at bounding box center [800, 281] width 308 height 72
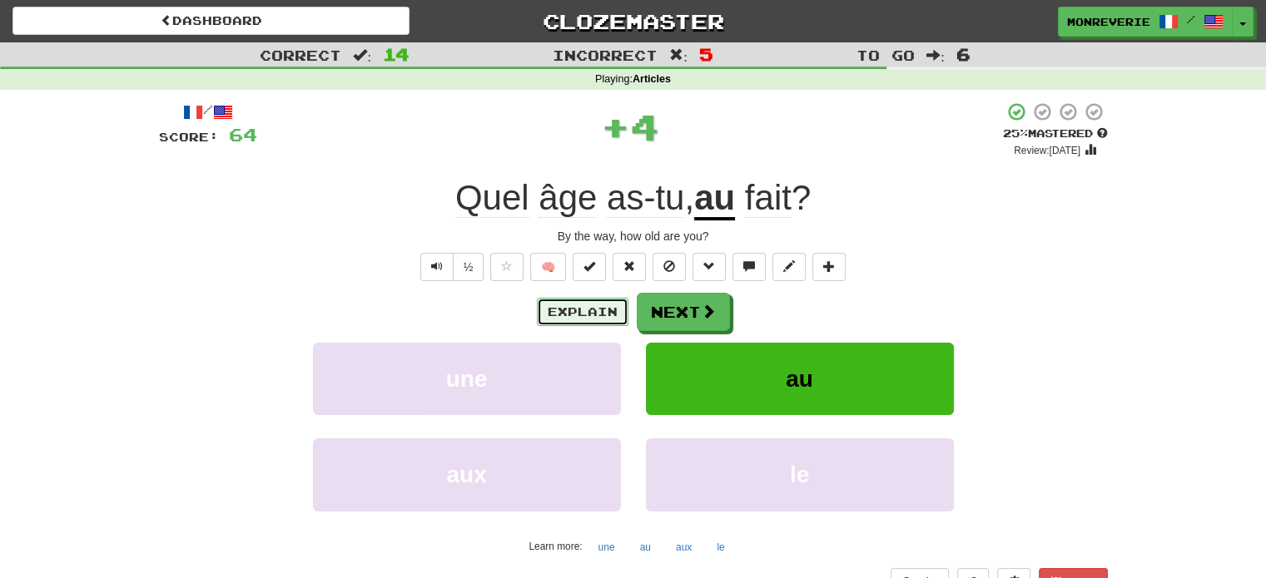
click at [602, 310] on button "Explain" at bounding box center [583, 312] width 92 height 28
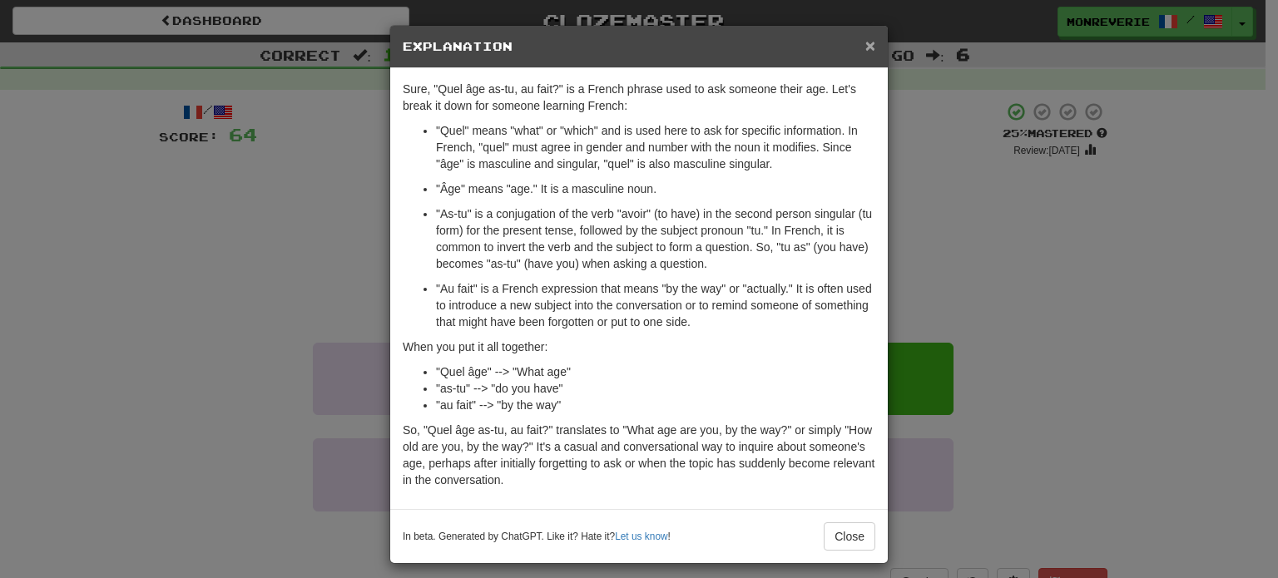
click at [866, 42] on span "×" at bounding box center [870, 45] width 10 height 19
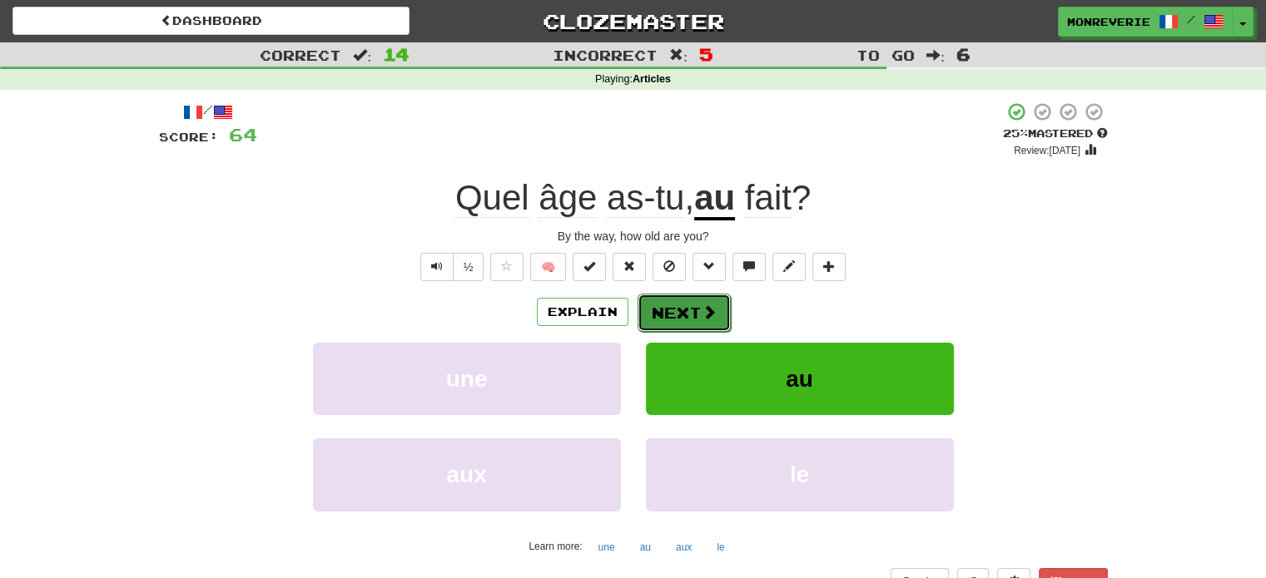
click at [716, 314] on button "Next" at bounding box center [683, 313] width 93 height 38
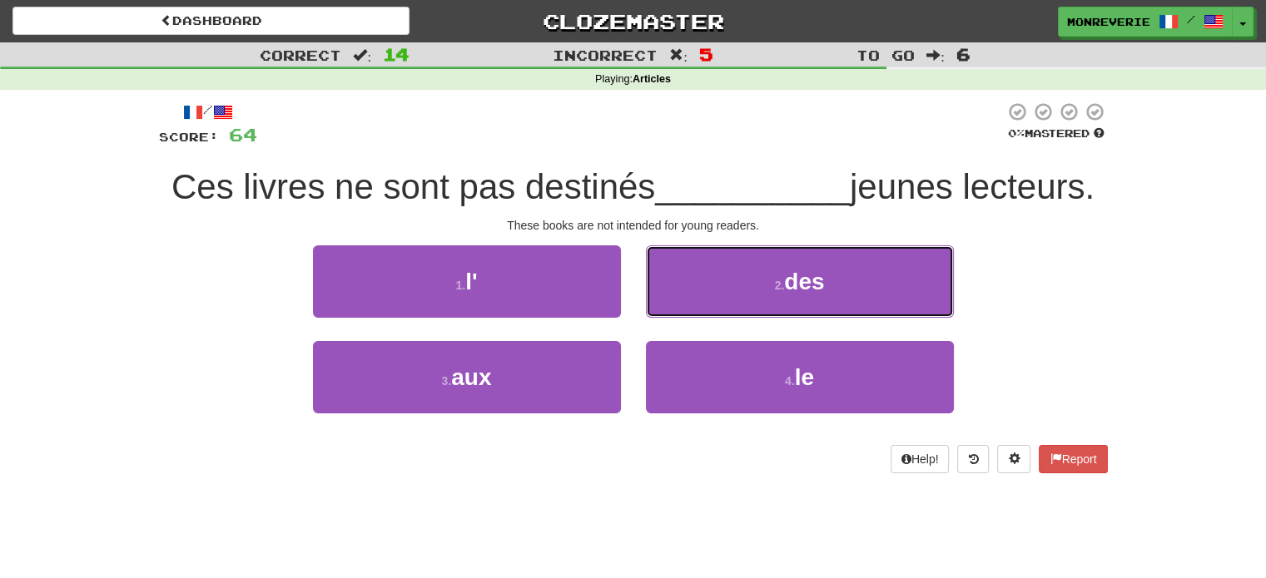
drag, startPoint x: 825, startPoint y: 277, endPoint x: 825, endPoint y: 287, distance: 10.0
click at [827, 287] on button "2 . des" at bounding box center [800, 281] width 308 height 72
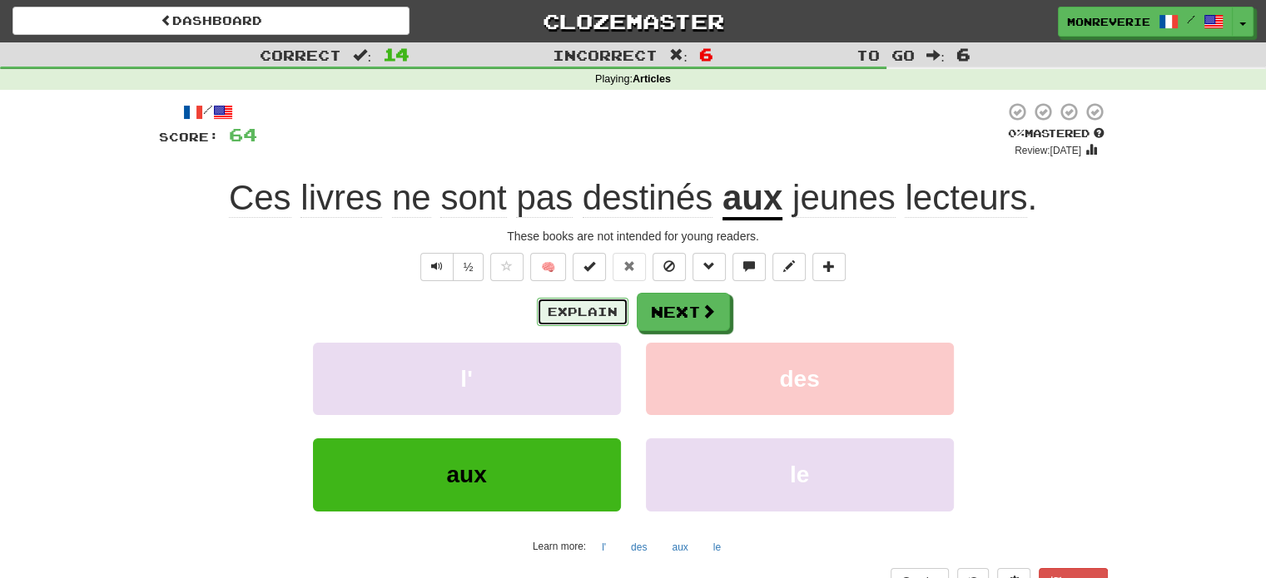
click at [591, 315] on button "Explain" at bounding box center [583, 312] width 92 height 28
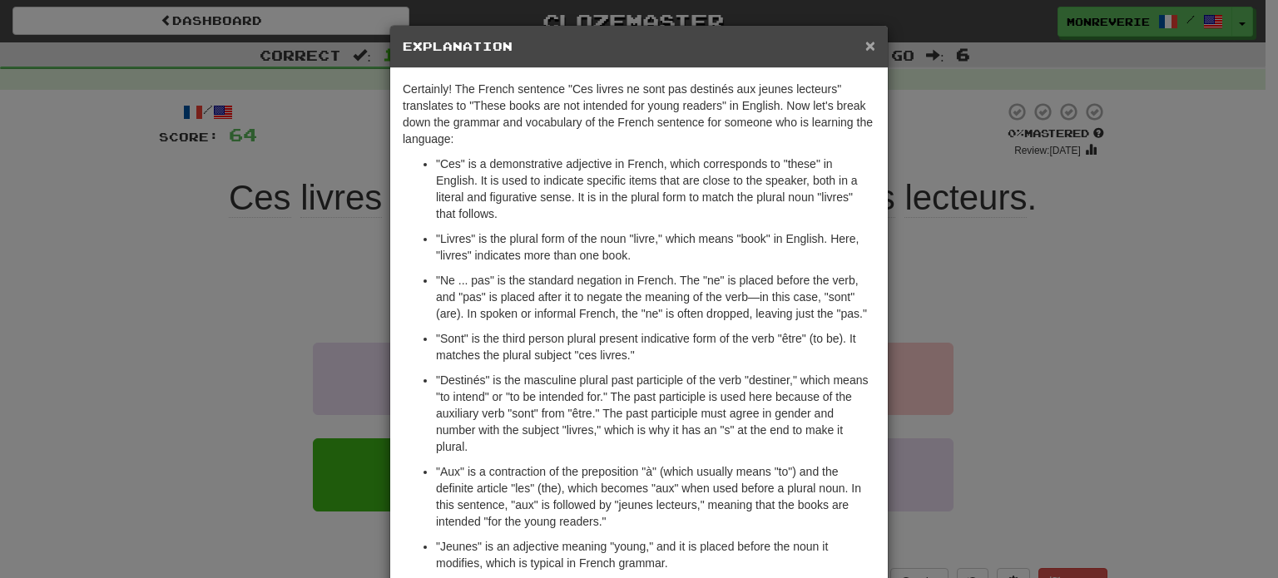
click at [867, 49] on span "×" at bounding box center [870, 45] width 10 height 19
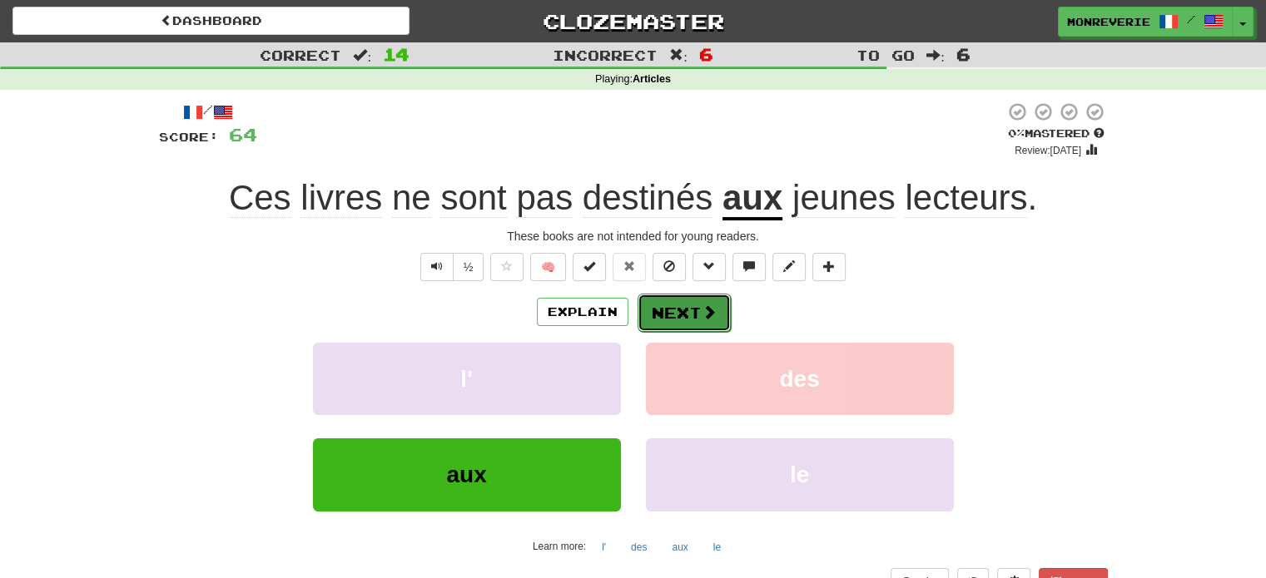
click at [686, 315] on button "Next" at bounding box center [683, 313] width 93 height 38
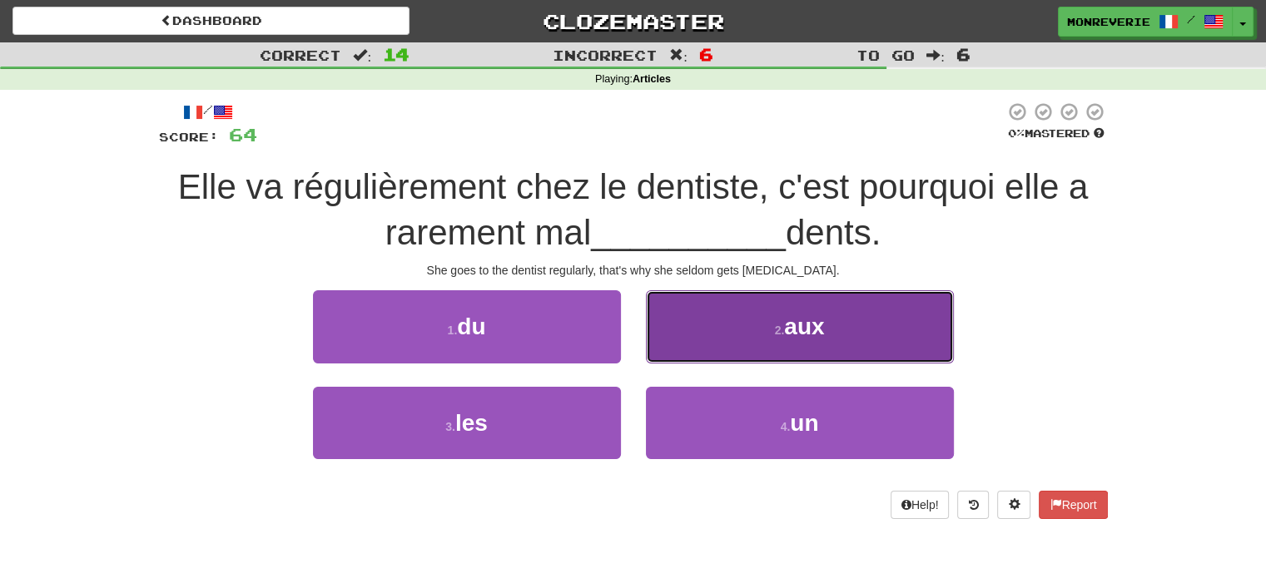
click at [775, 321] on button "2 . aux" at bounding box center [800, 326] width 308 height 72
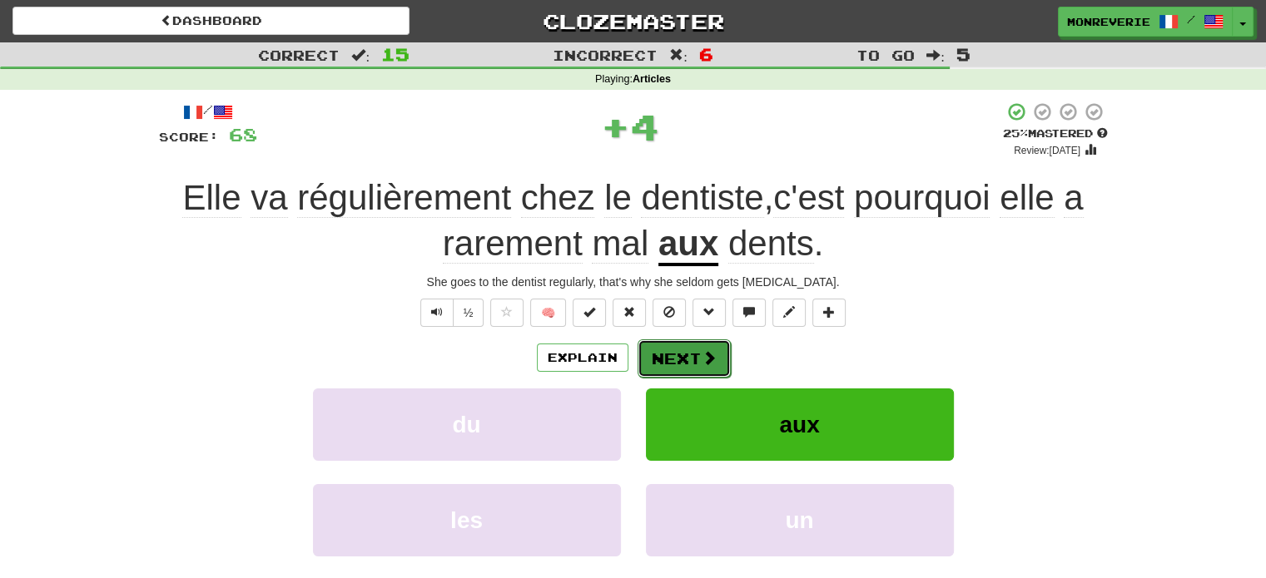
click at [666, 370] on button "Next" at bounding box center [683, 358] width 93 height 38
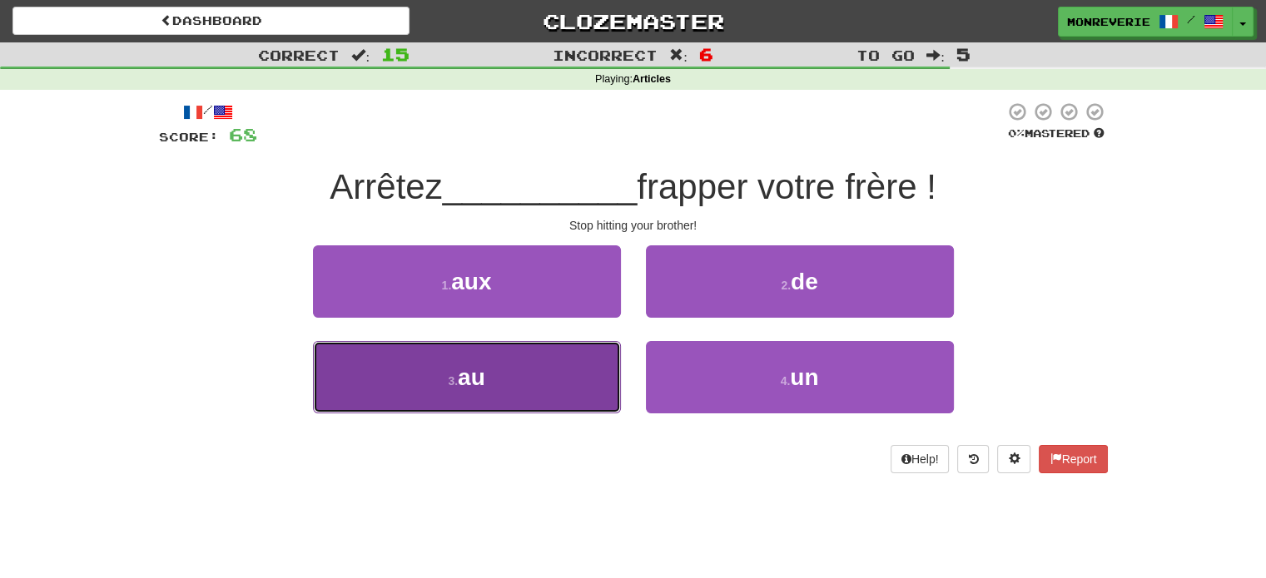
click at [456, 360] on button "3 . au" at bounding box center [467, 377] width 308 height 72
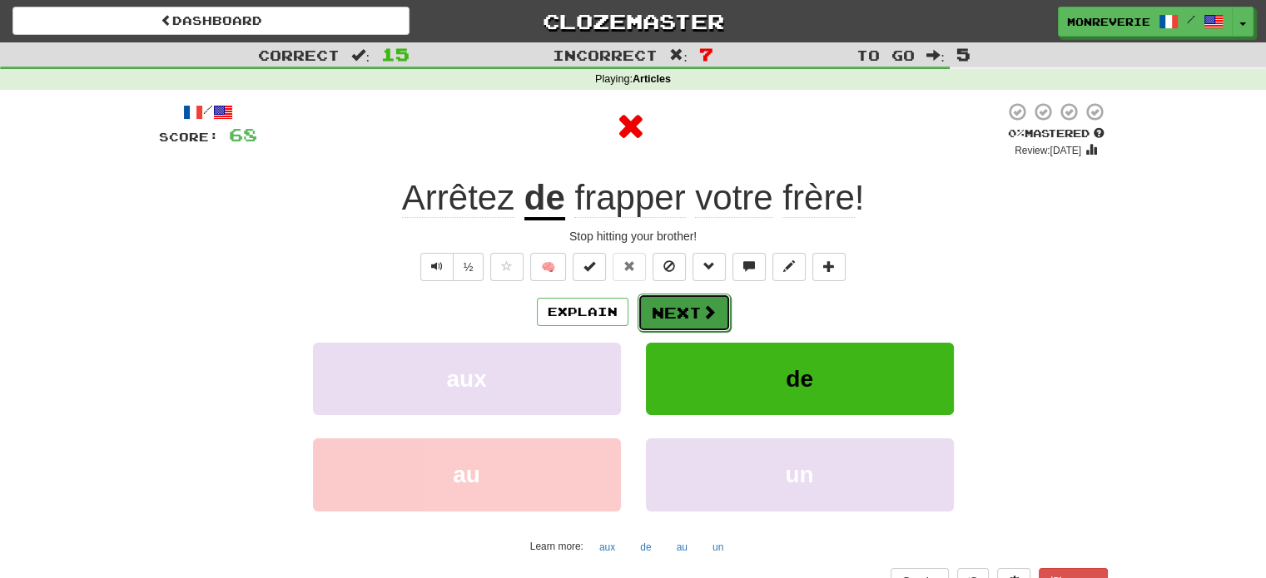
click at [710, 308] on span at bounding box center [708, 312] width 15 height 15
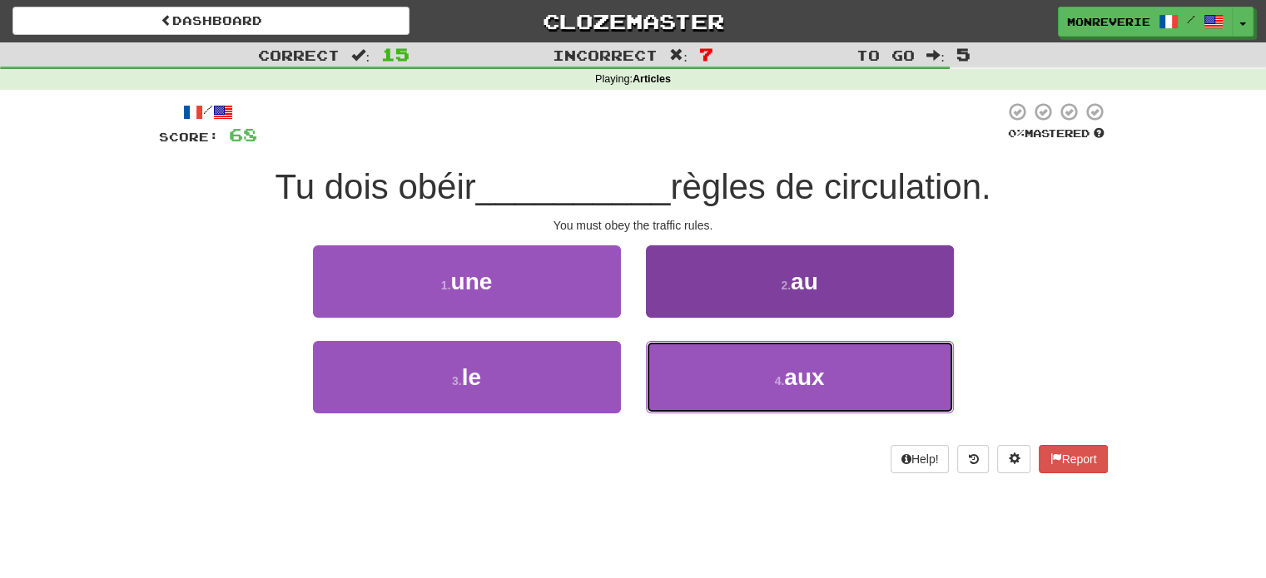
click at [750, 384] on button "4 . aux" at bounding box center [800, 377] width 308 height 72
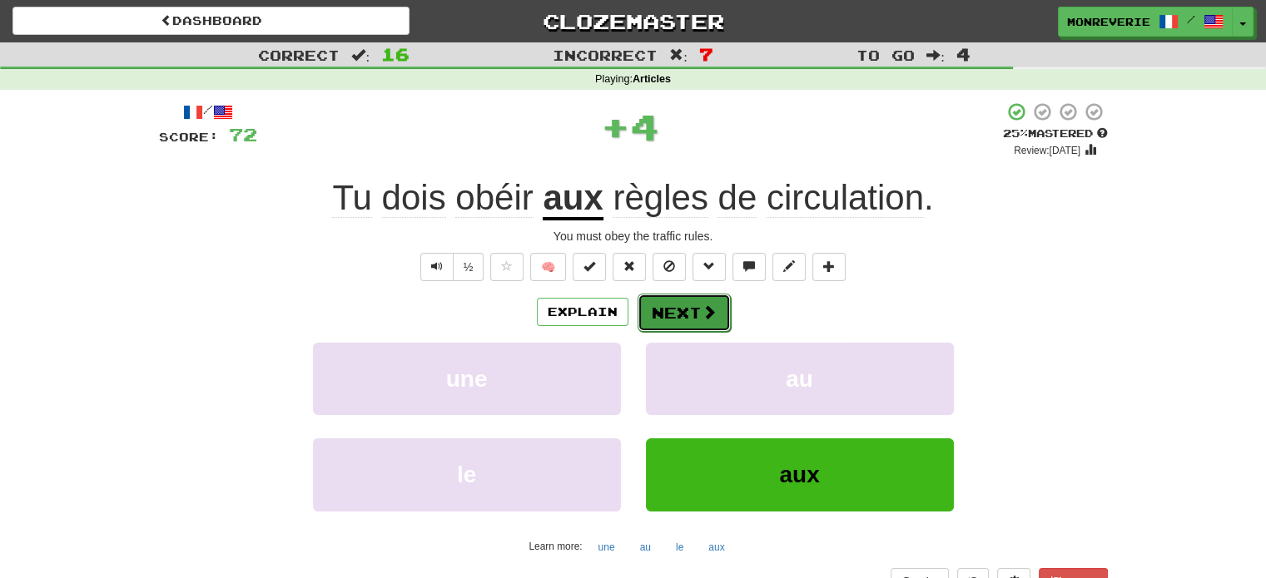
click at [686, 298] on button "Next" at bounding box center [683, 313] width 93 height 38
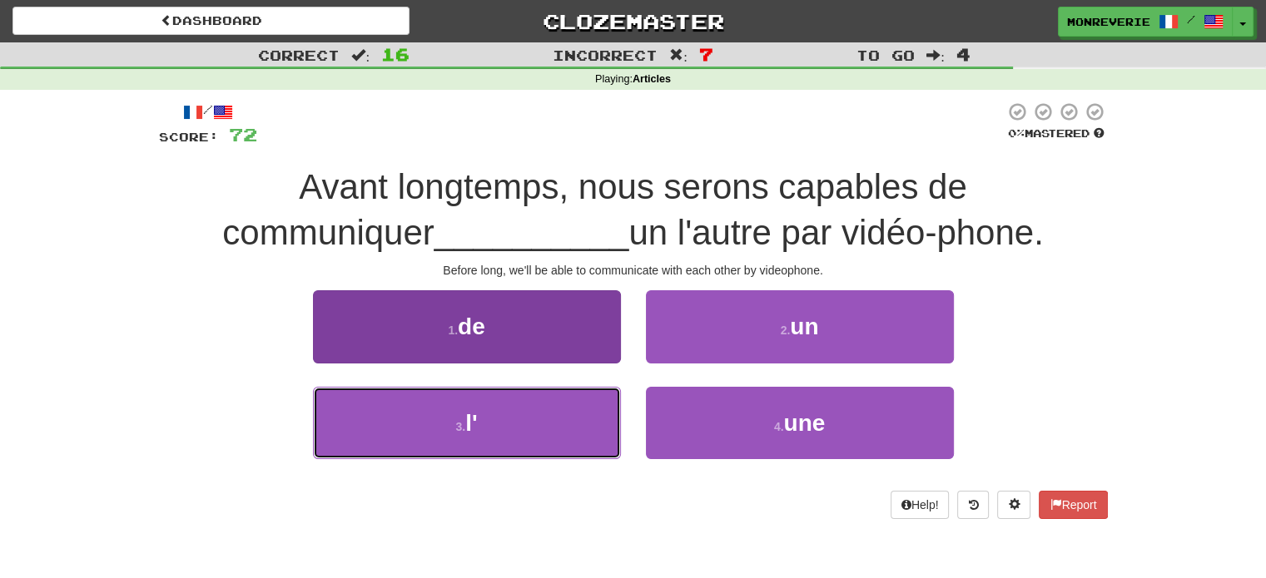
click at [545, 423] on button "3 . l'" at bounding box center [467, 423] width 308 height 72
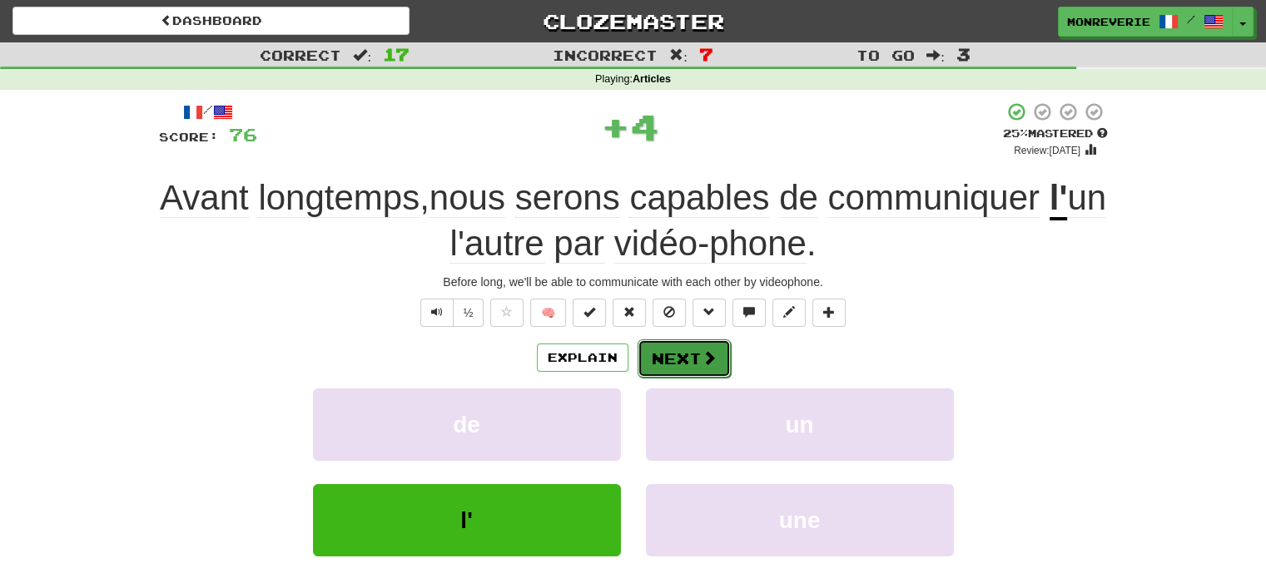
click at [691, 343] on button "Next" at bounding box center [683, 358] width 93 height 38
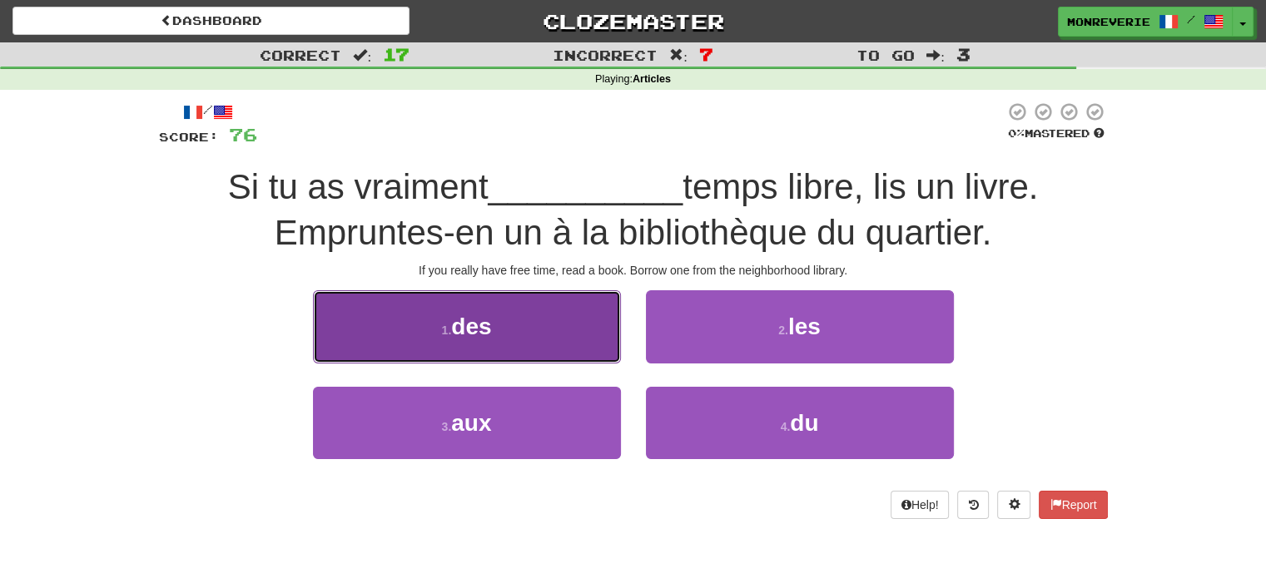
click at [587, 354] on button "1 . des" at bounding box center [467, 326] width 308 height 72
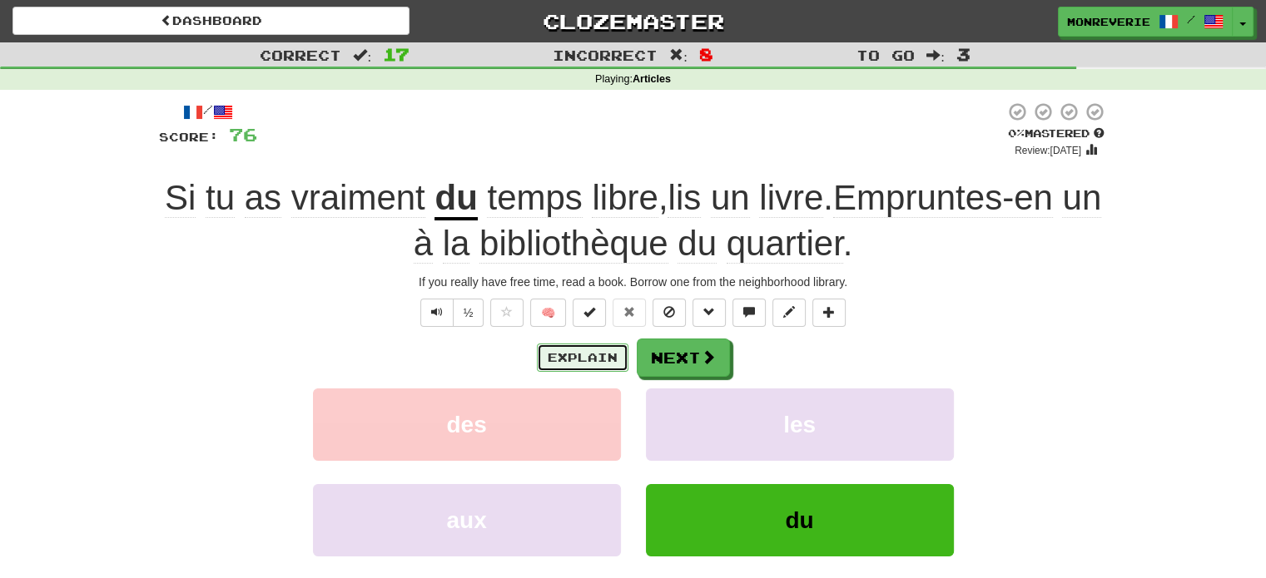
click at [610, 348] on button "Explain" at bounding box center [583, 358] width 92 height 28
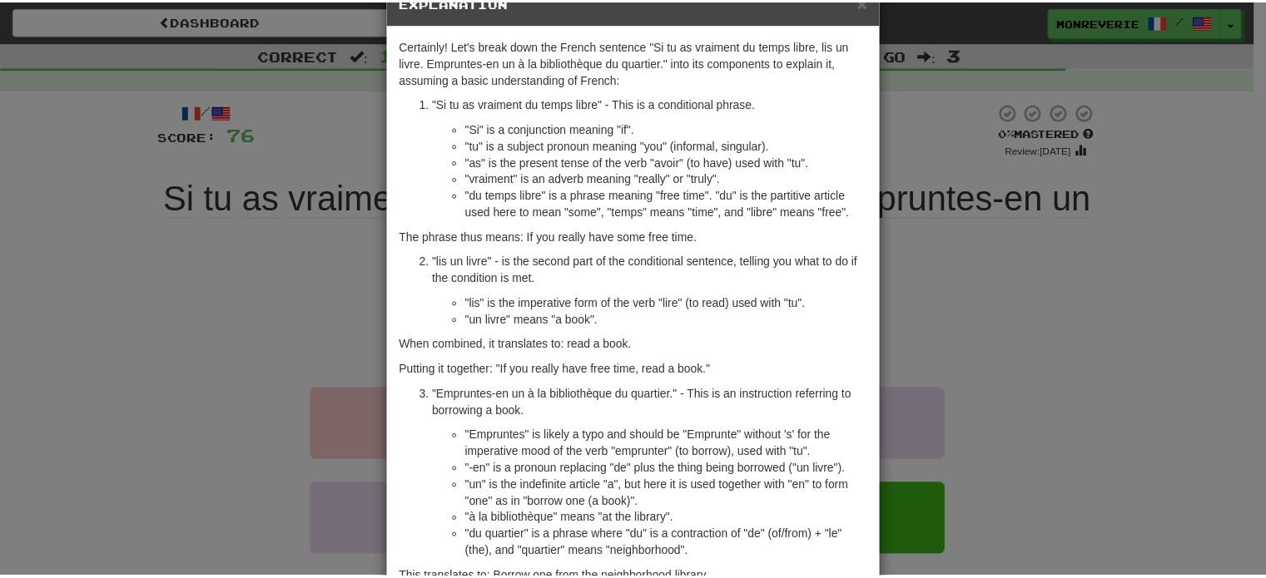
scroll to position [201, 0]
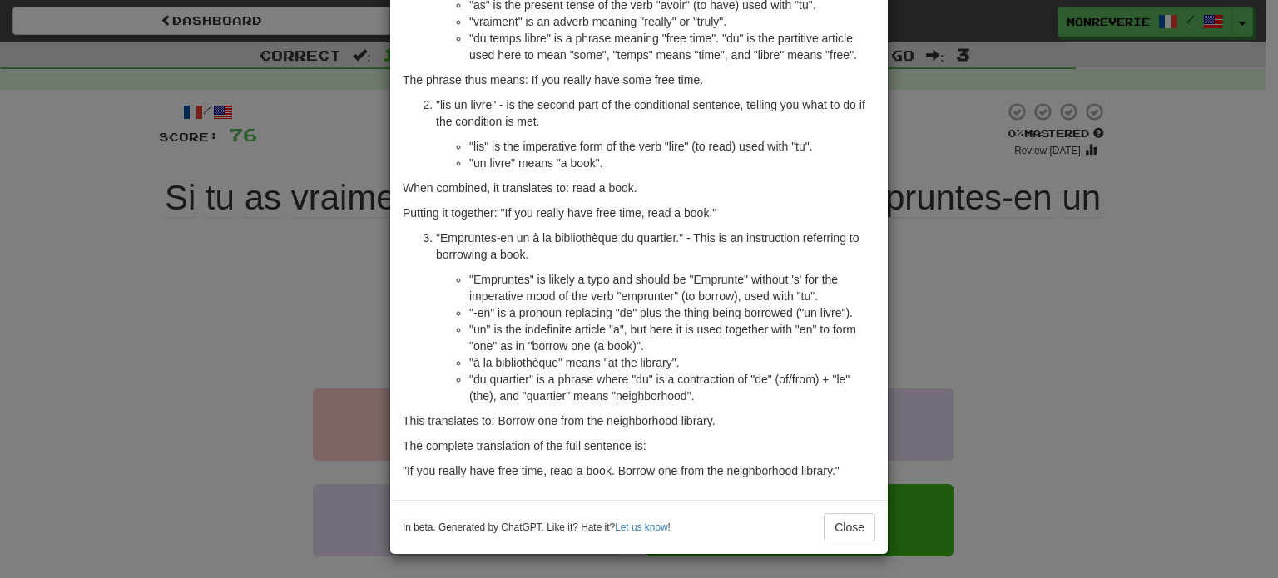
click at [906, 106] on div "× Explanation Certainly! Let's break down the French sentence "Si tu as vraimen…" at bounding box center [639, 289] width 1278 height 578
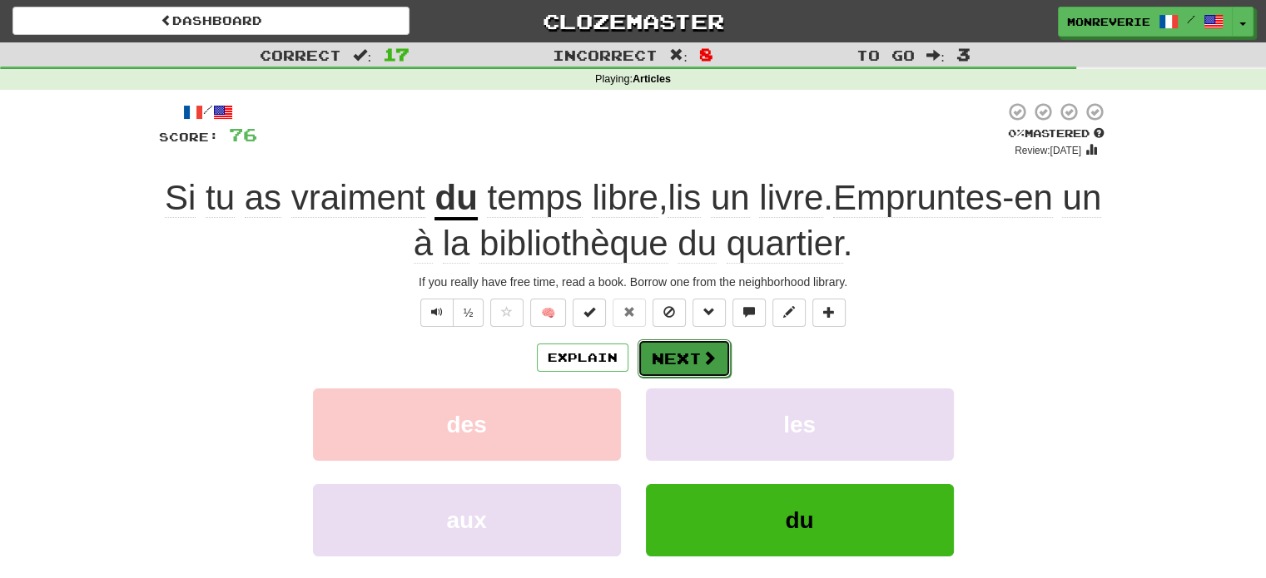
click at [692, 361] on button "Next" at bounding box center [683, 358] width 93 height 38
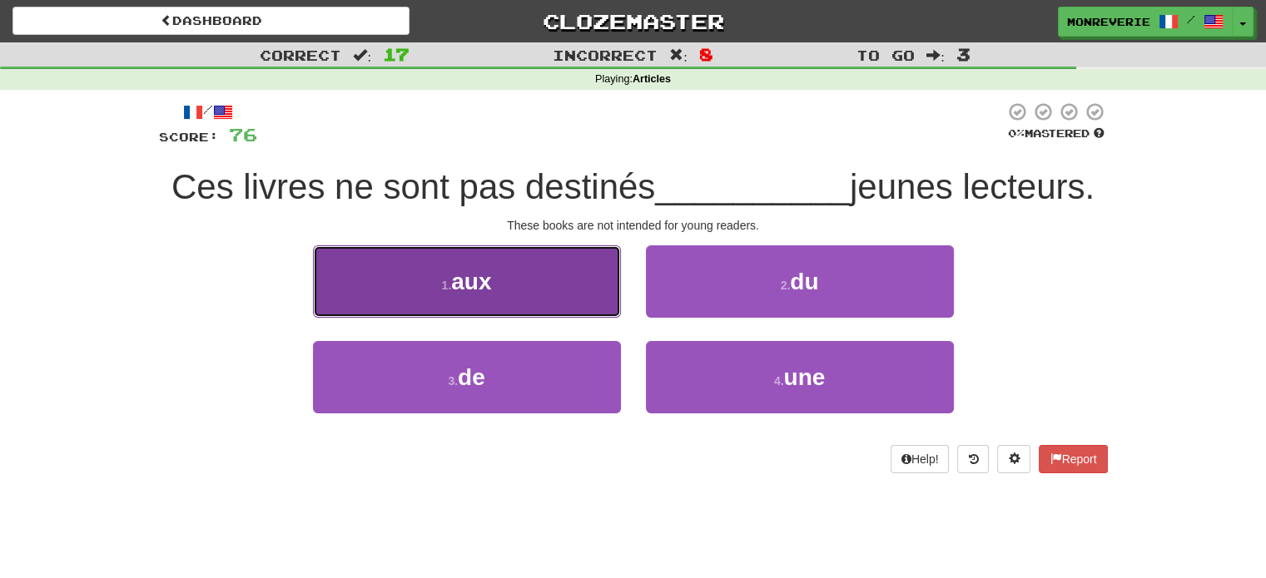
click at [612, 293] on button "1 . aux" at bounding box center [467, 281] width 308 height 72
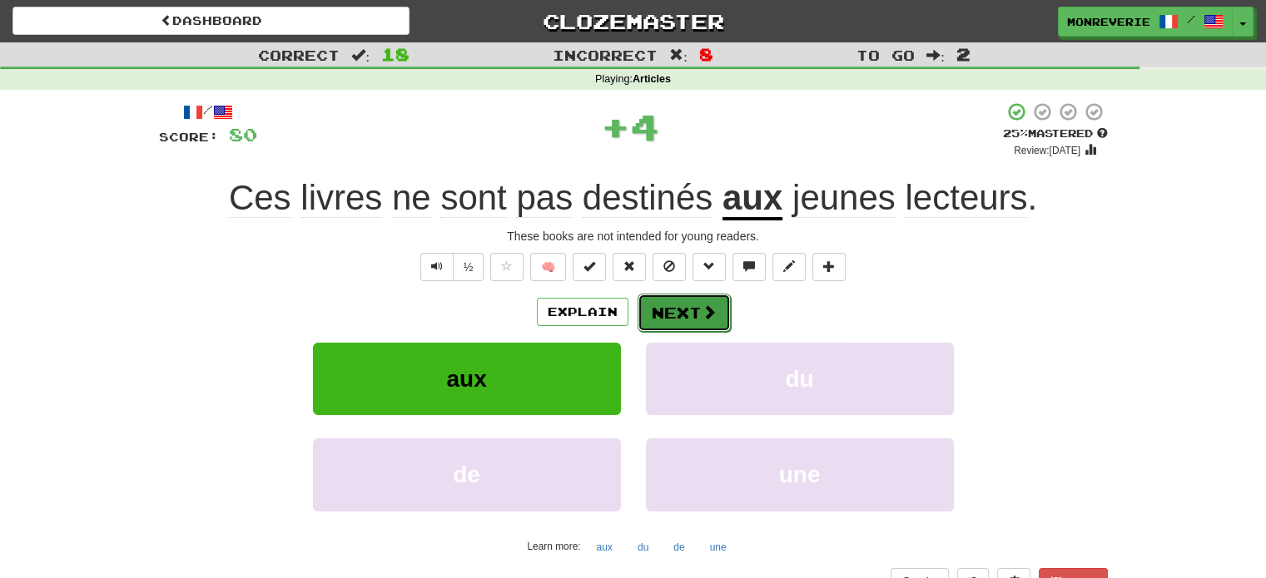
click at [698, 308] on button "Next" at bounding box center [683, 313] width 93 height 38
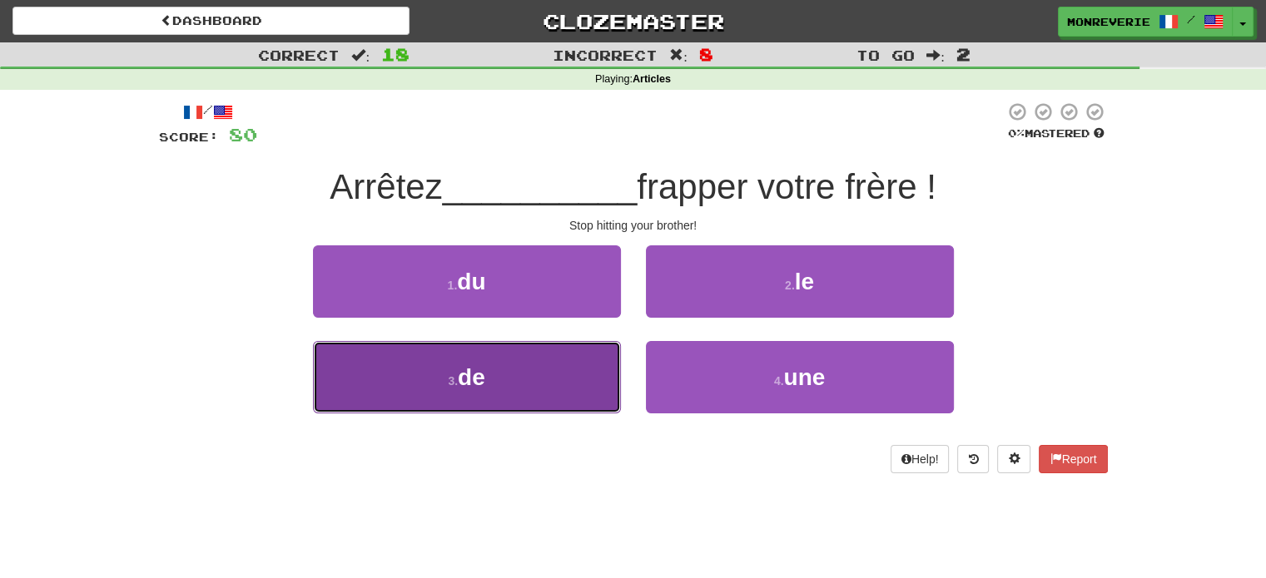
click at [450, 403] on button "3 . de" at bounding box center [467, 377] width 308 height 72
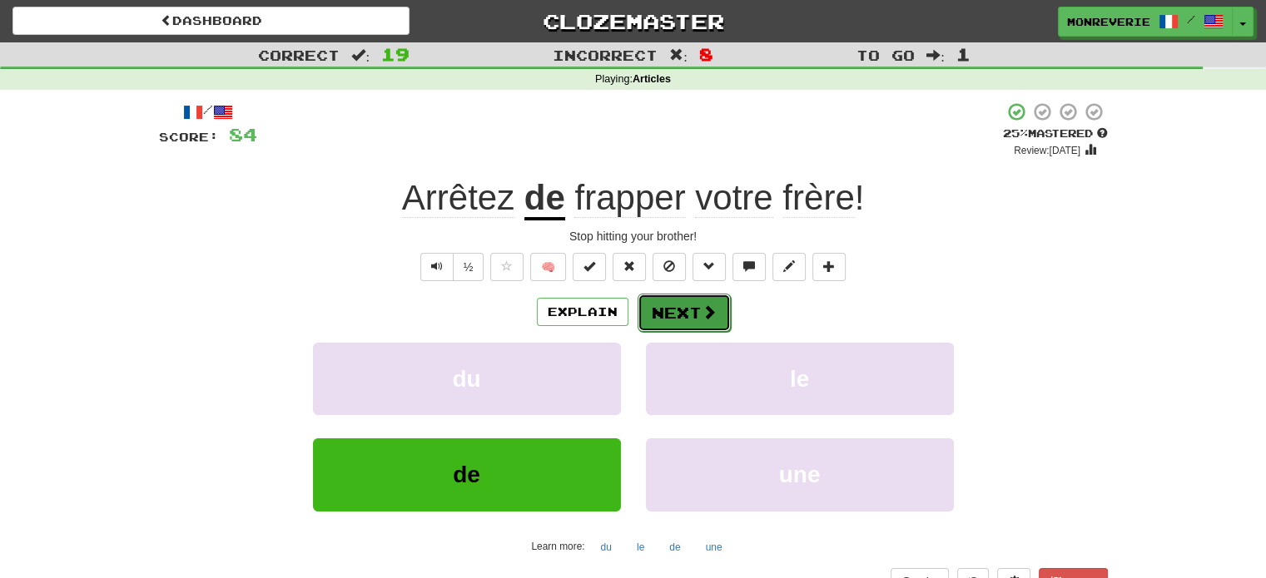
click at [701, 312] on span at bounding box center [708, 312] width 15 height 15
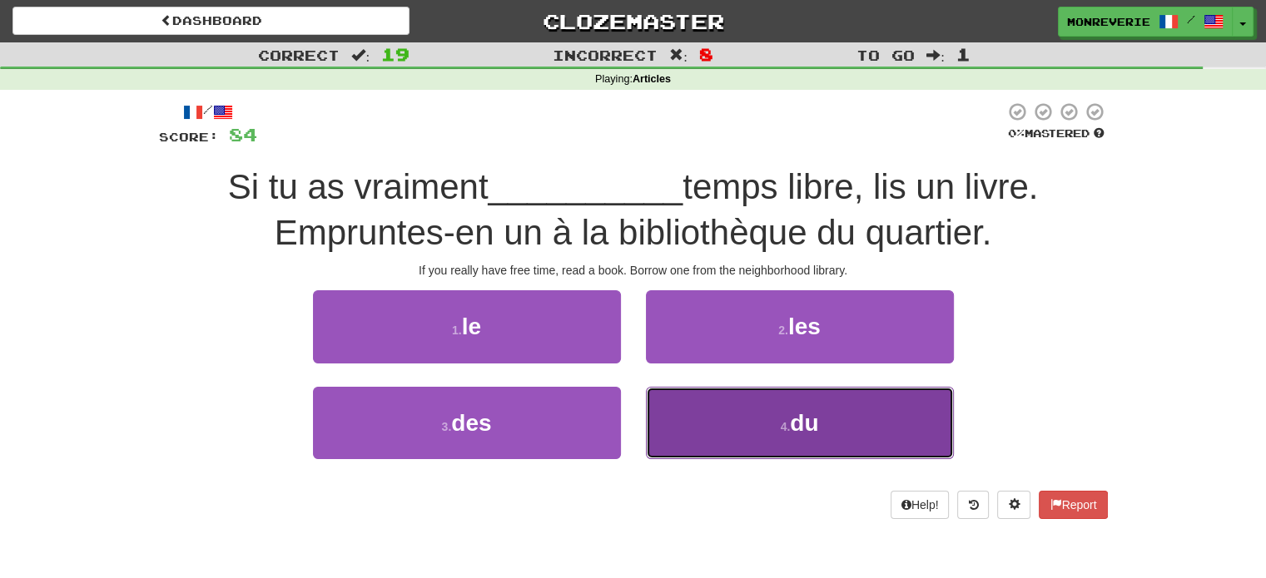
click at [765, 414] on button "4 . du" at bounding box center [800, 423] width 308 height 72
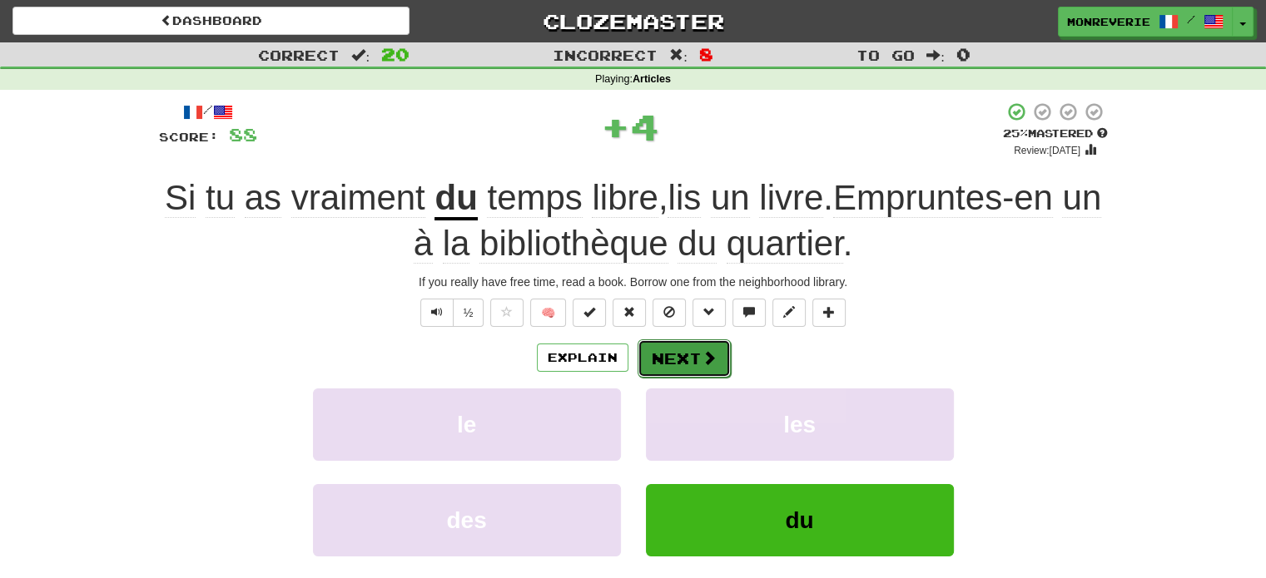
click at [674, 347] on button "Next" at bounding box center [683, 358] width 93 height 38
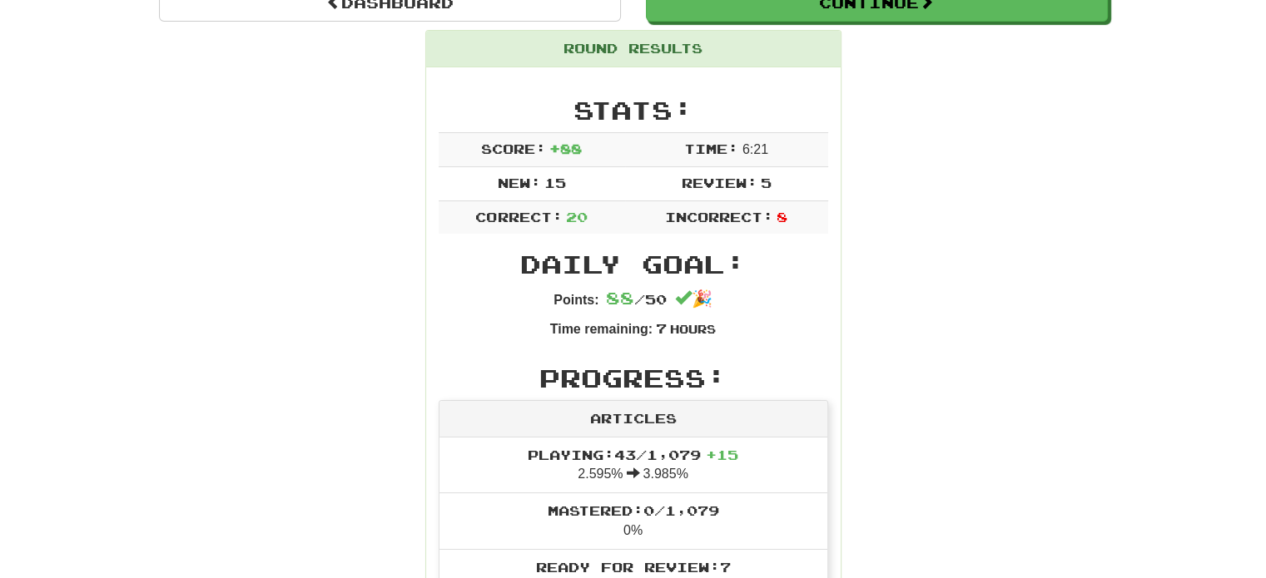
scroll to position [0, 0]
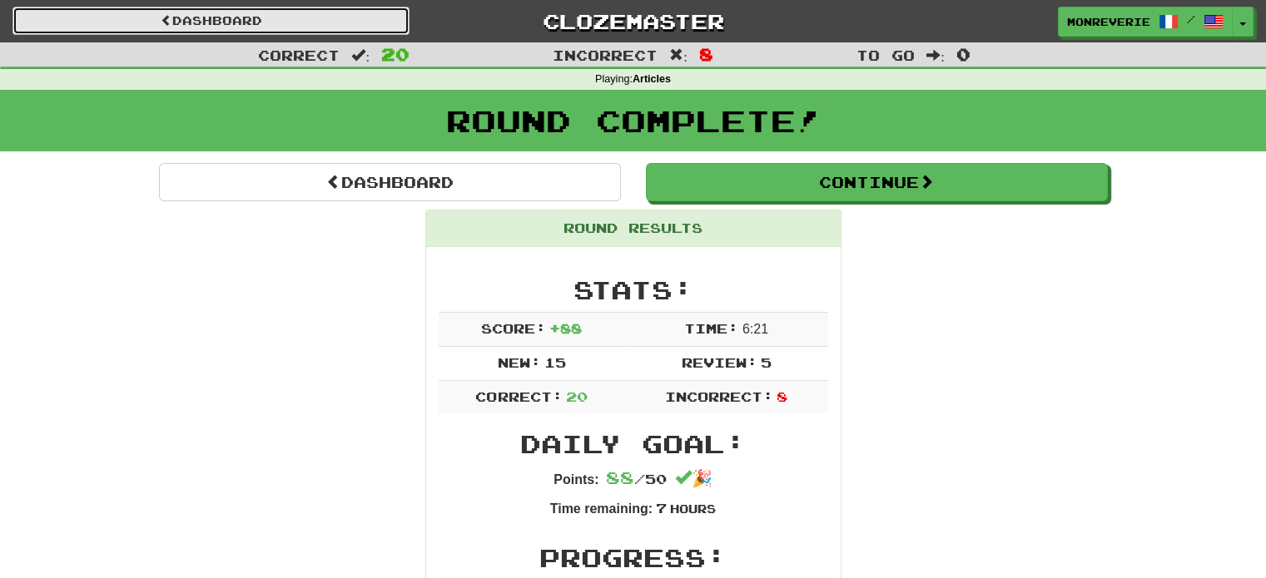
click at [316, 23] on link "Dashboard" at bounding box center [210, 21] width 397 height 28
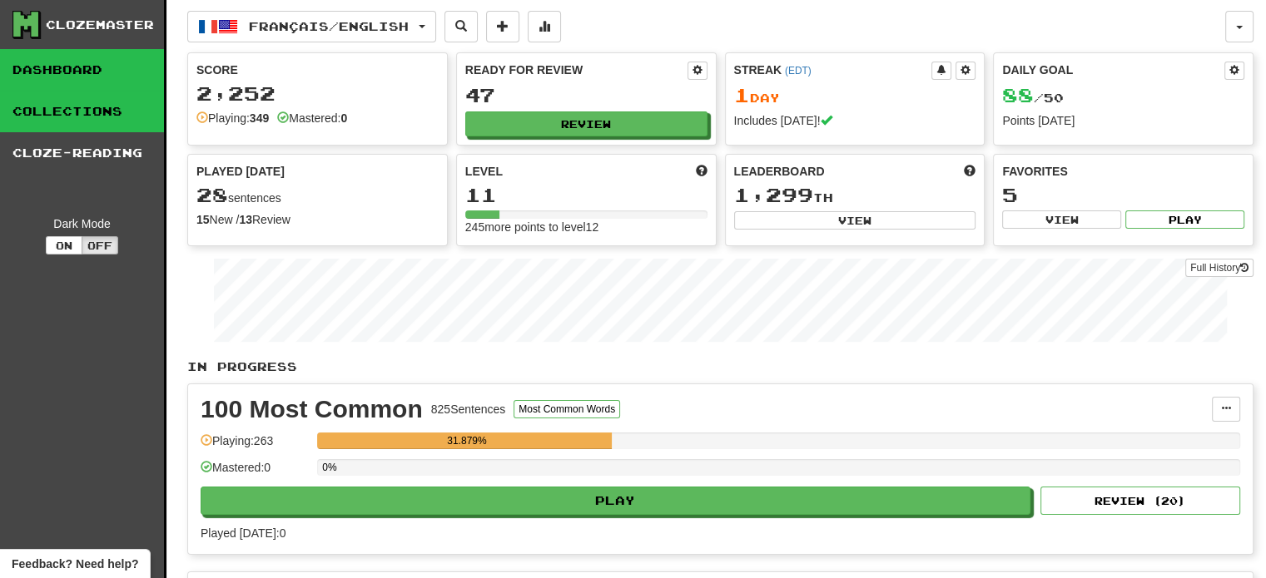
click at [36, 111] on link "Collections" at bounding box center [82, 112] width 164 height 42
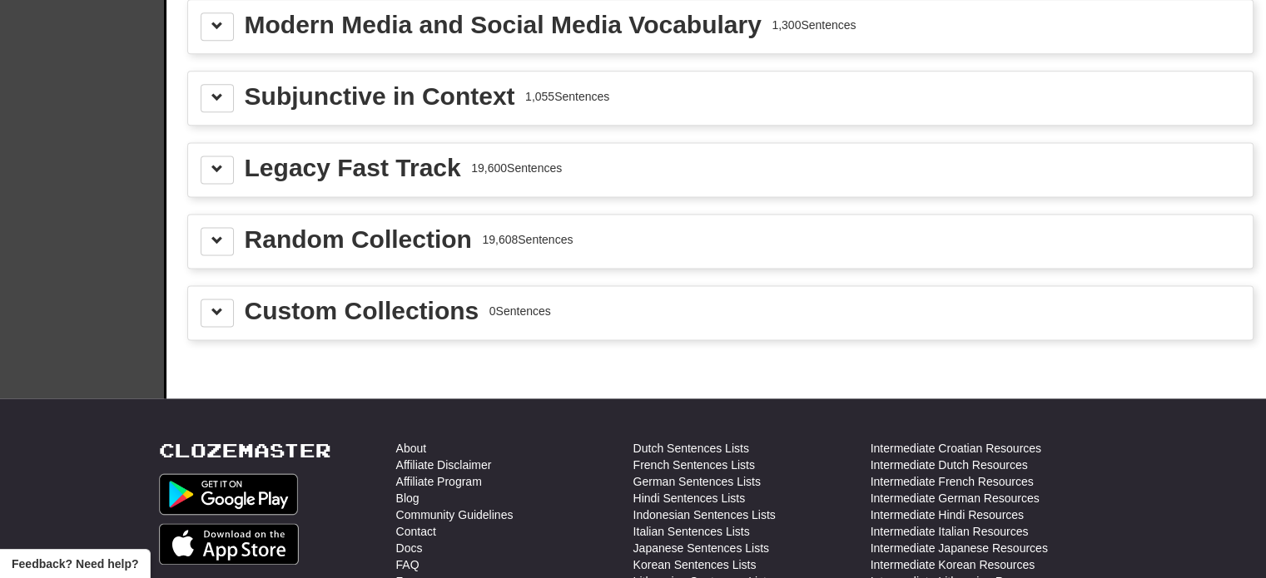
scroll to position [2246, 0]
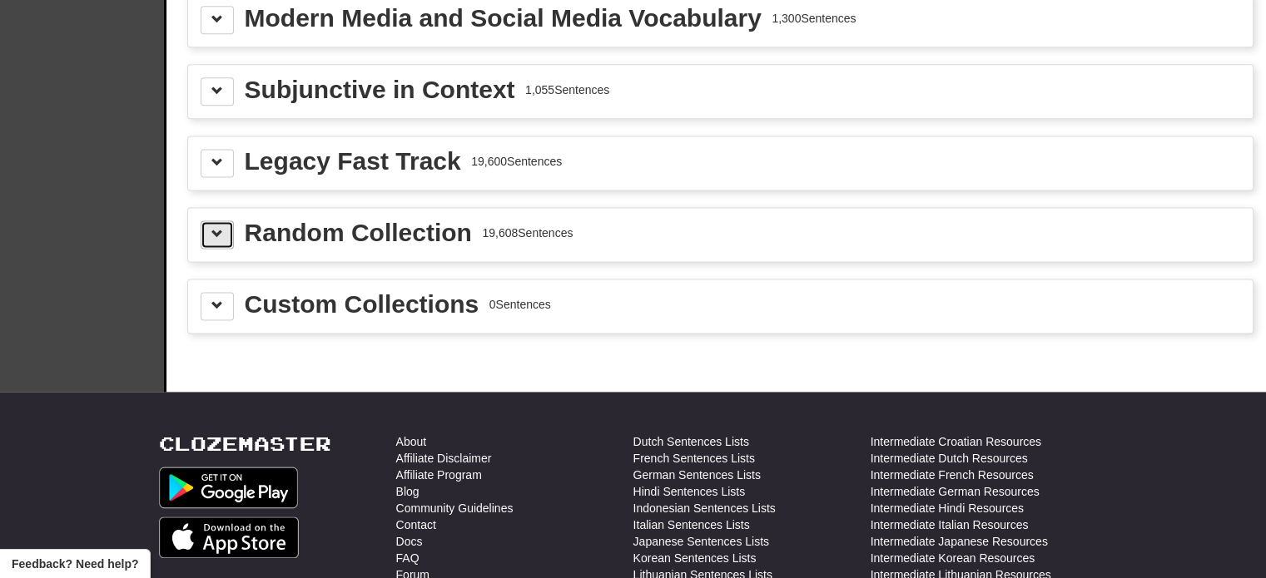
click at [203, 225] on button at bounding box center [217, 234] width 33 height 28
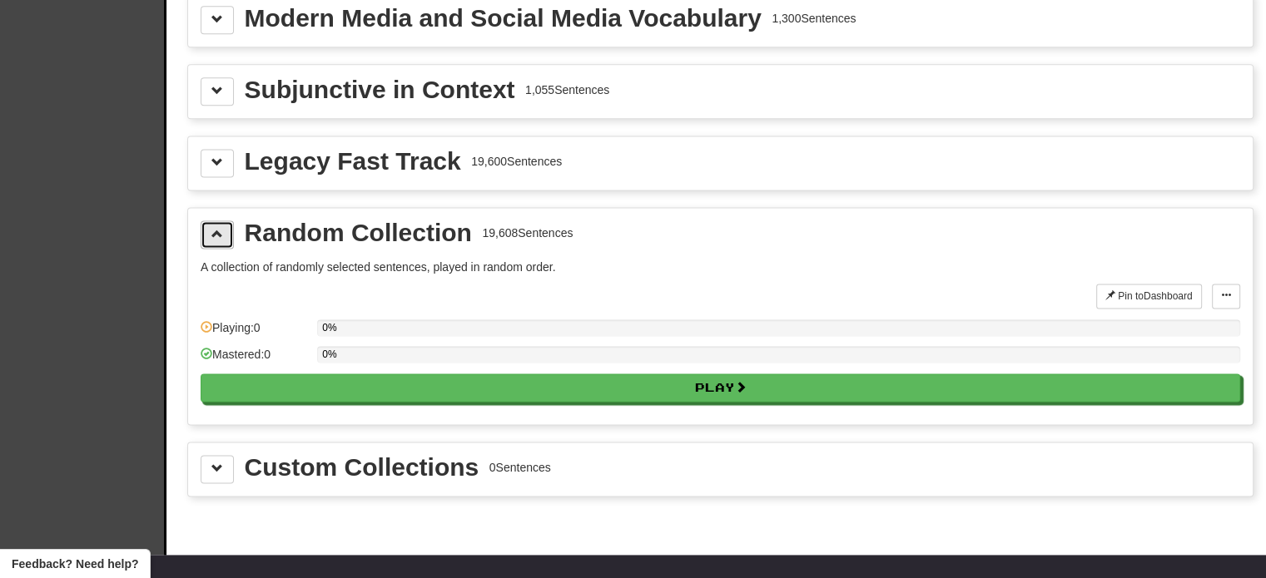
click at [211, 228] on span at bounding box center [217, 234] width 12 height 12
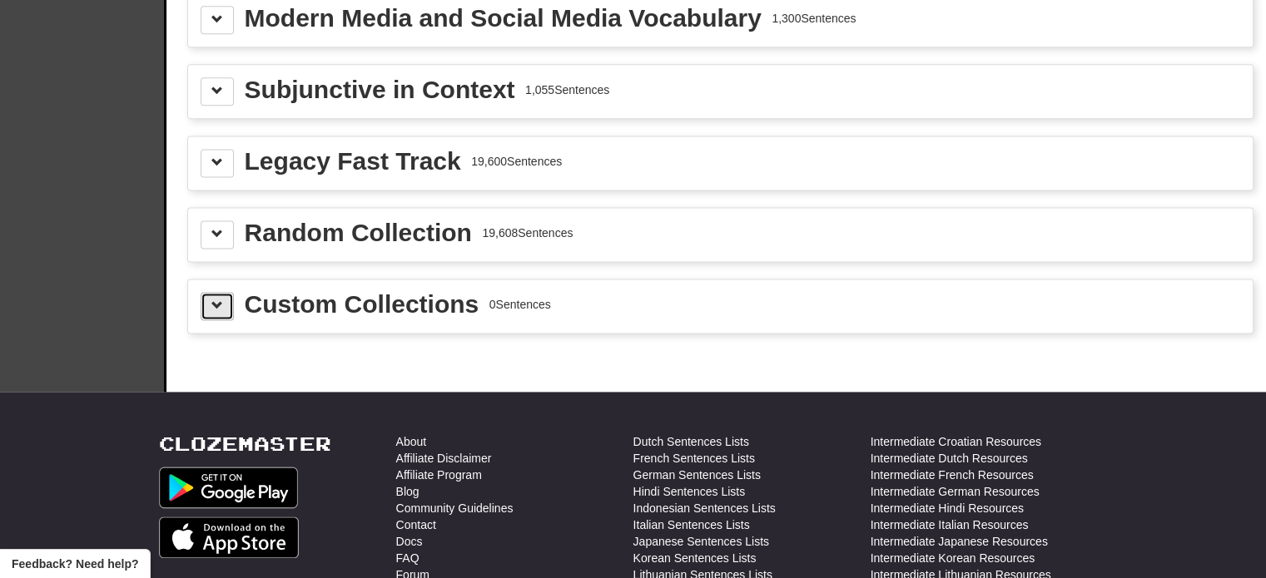
click at [220, 300] on span at bounding box center [217, 306] width 12 height 12
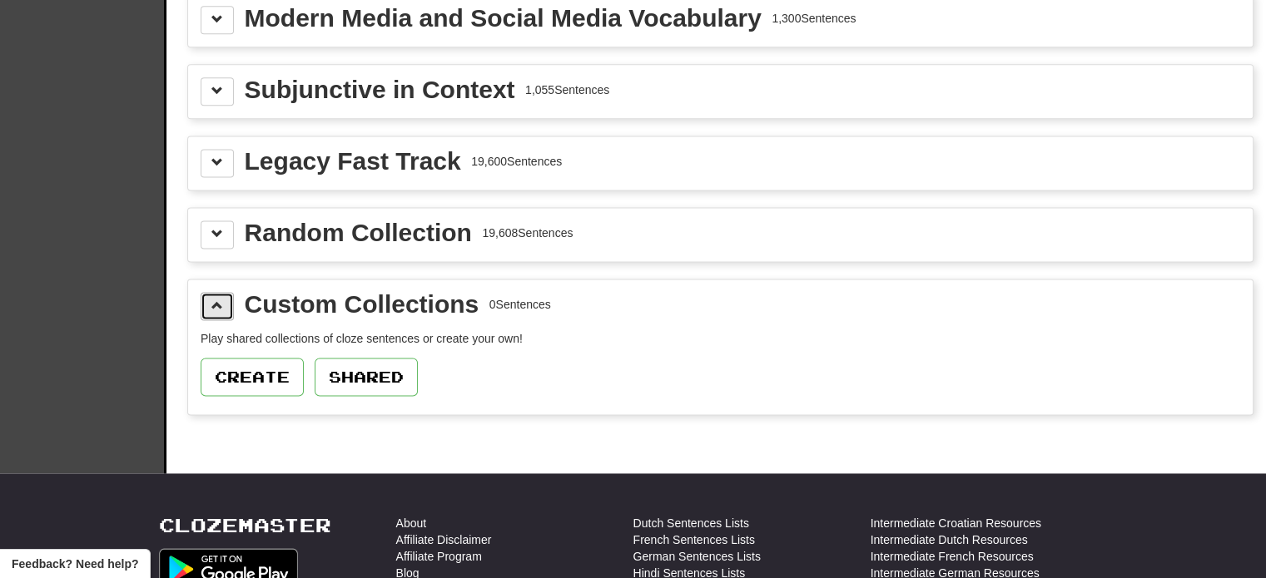
click at [219, 300] on span at bounding box center [217, 306] width 12 height 12
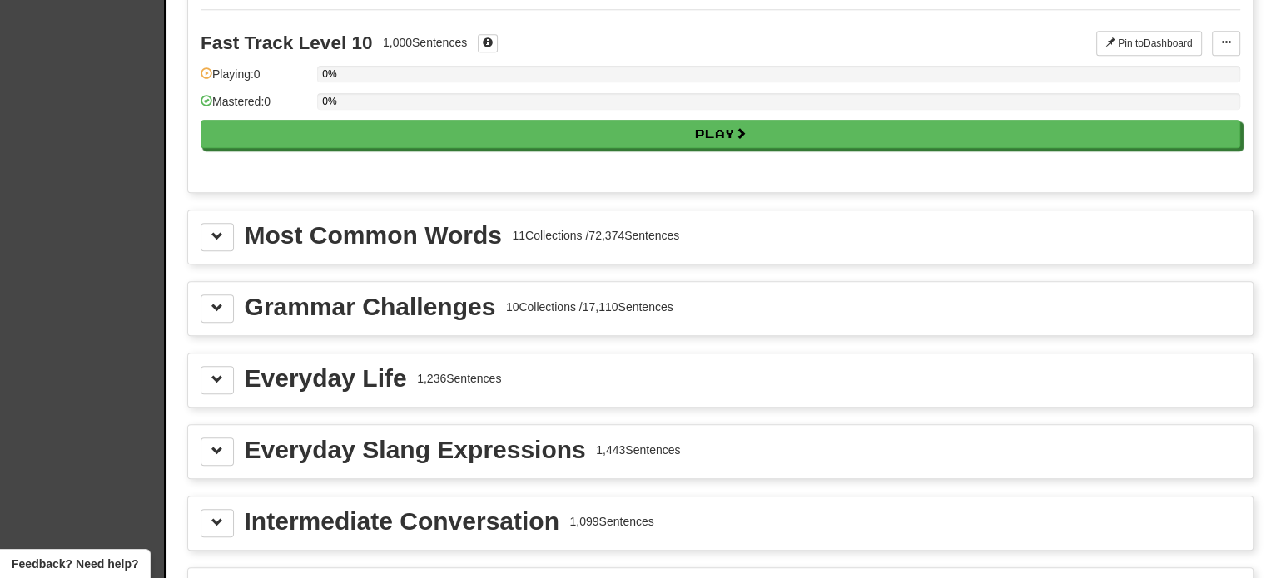
scroll to position [1664, 0]
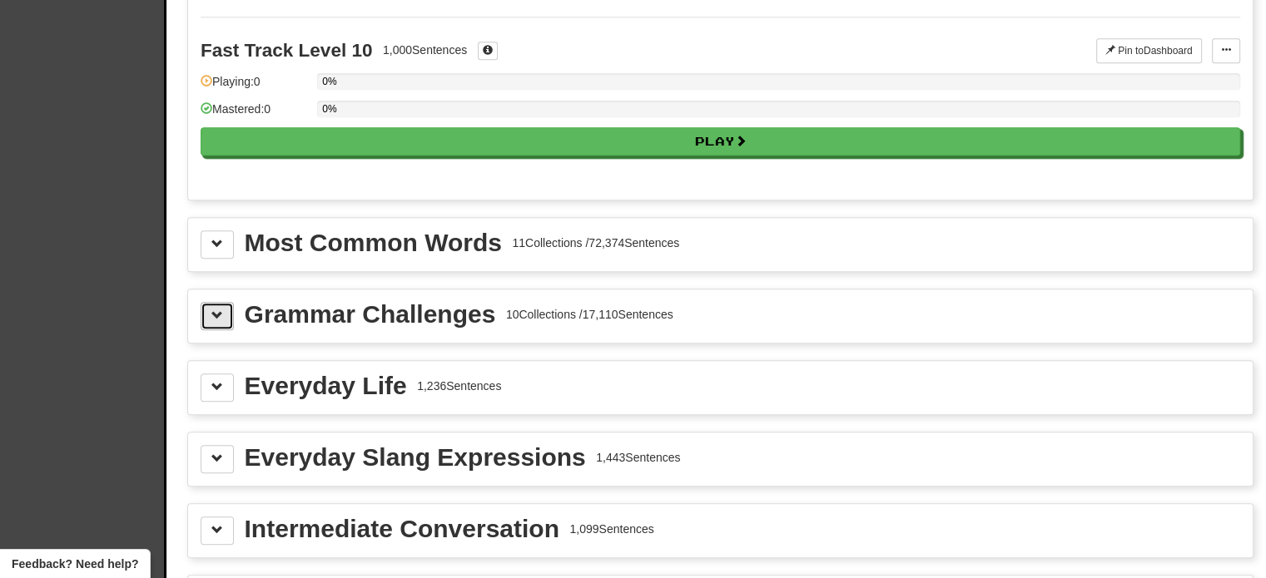
click at [231, 310] on button at bounding box center [217, 316] width 33 height 28
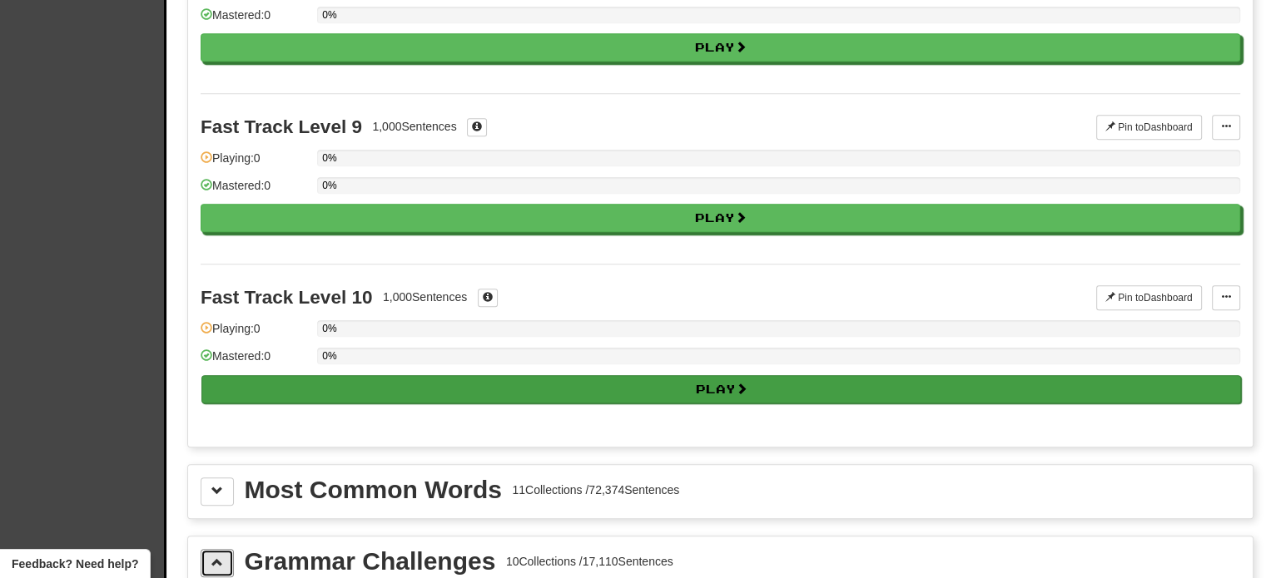
scroll to position [1414, 0]
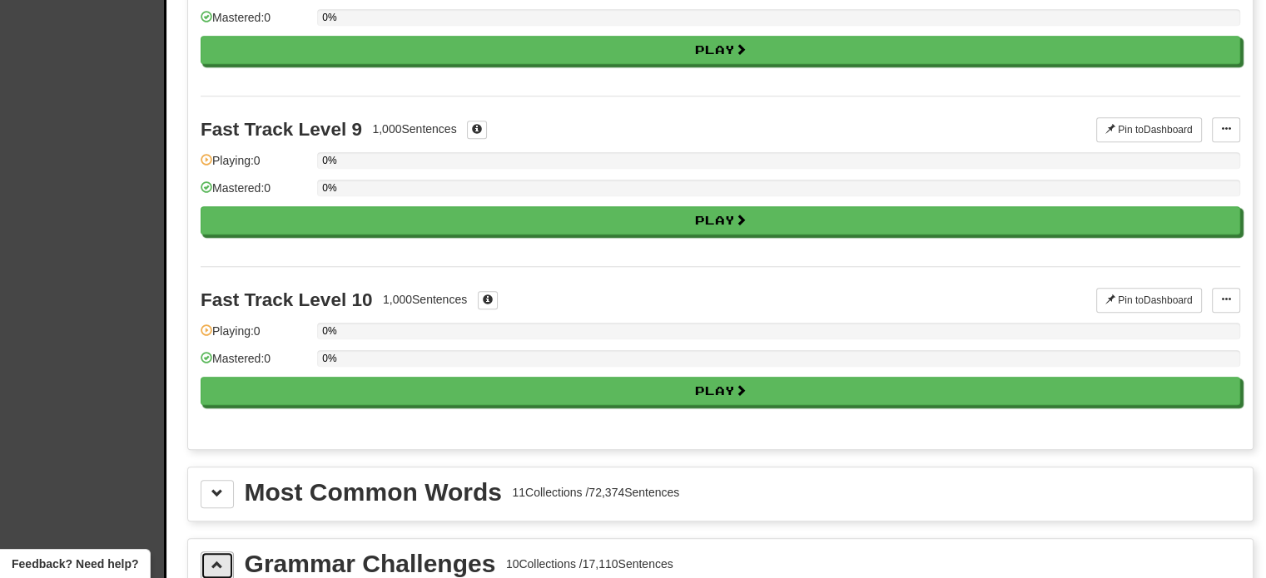
click at [220, 559] on span at bounding box center [217, 565] width 12 height 12
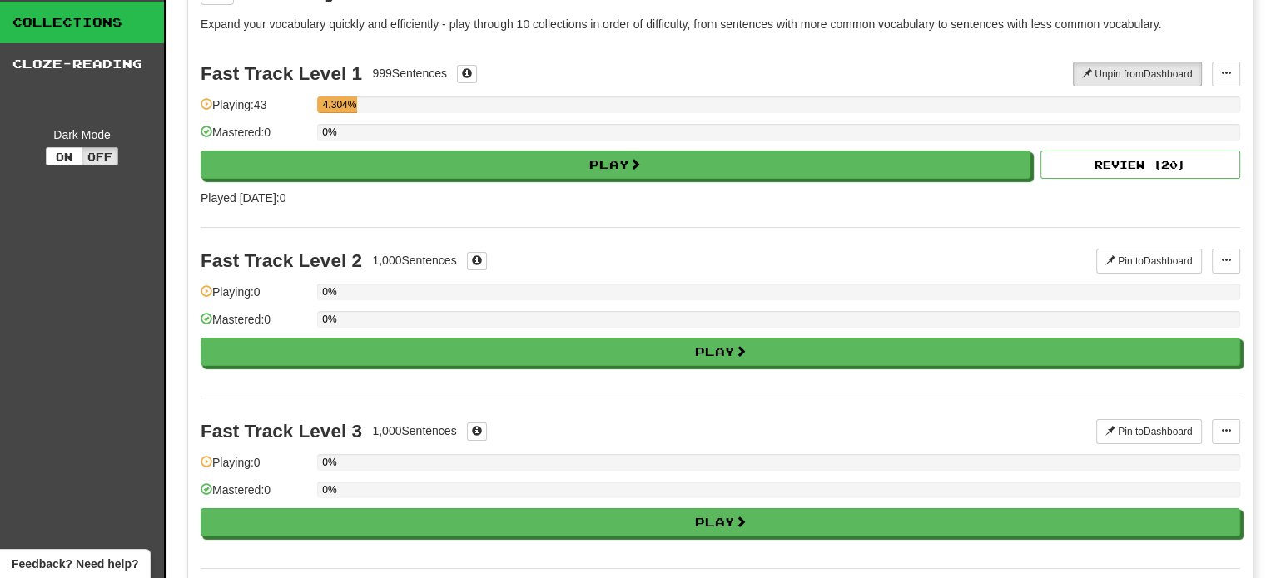
scroll to position [0, 0]
